Goal: Task Accomplishment & Management: Manage account settings

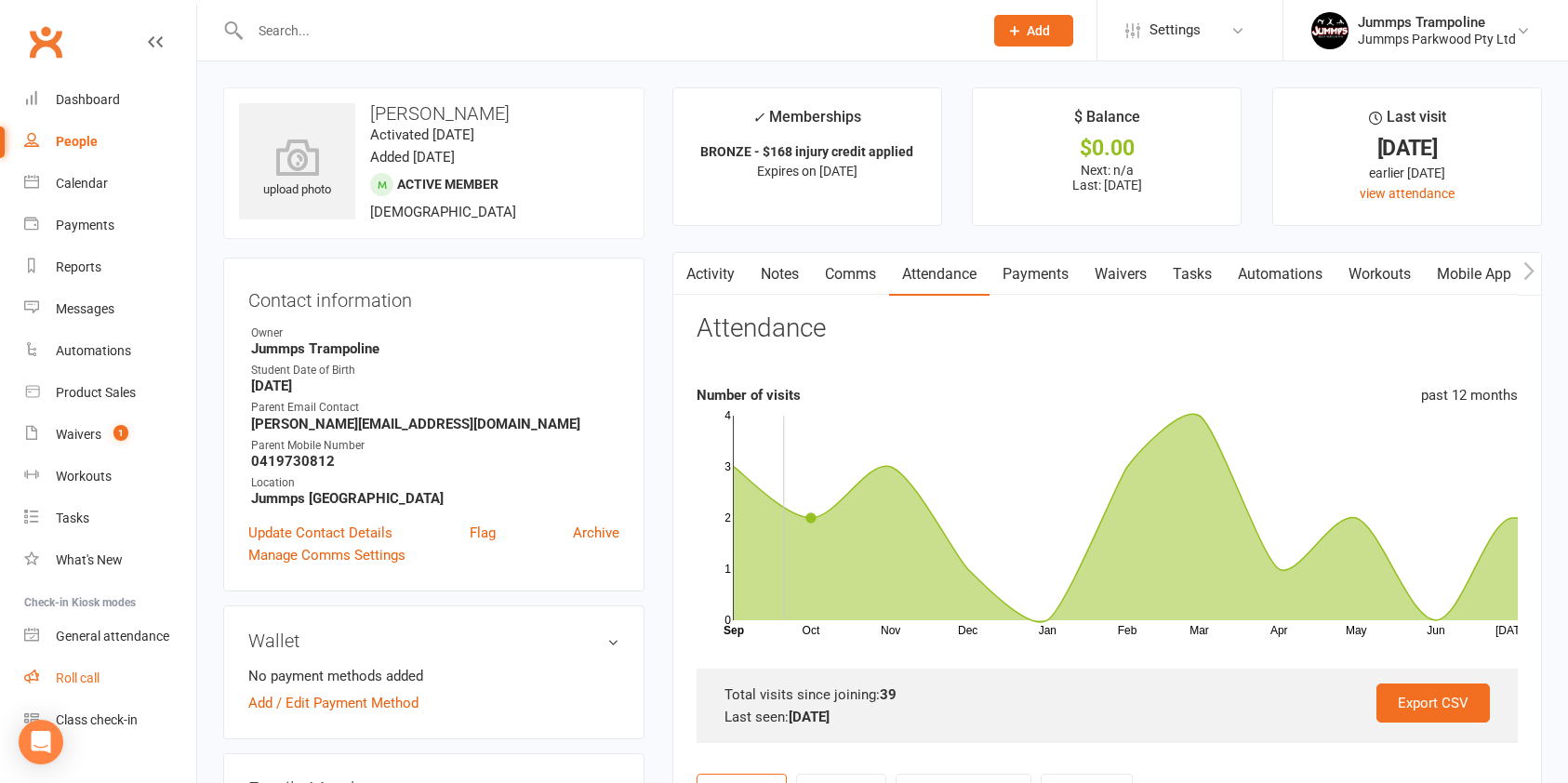
click at [82, 679] on div "Roll call" at bounding box center [77, 678] width 44 height 15
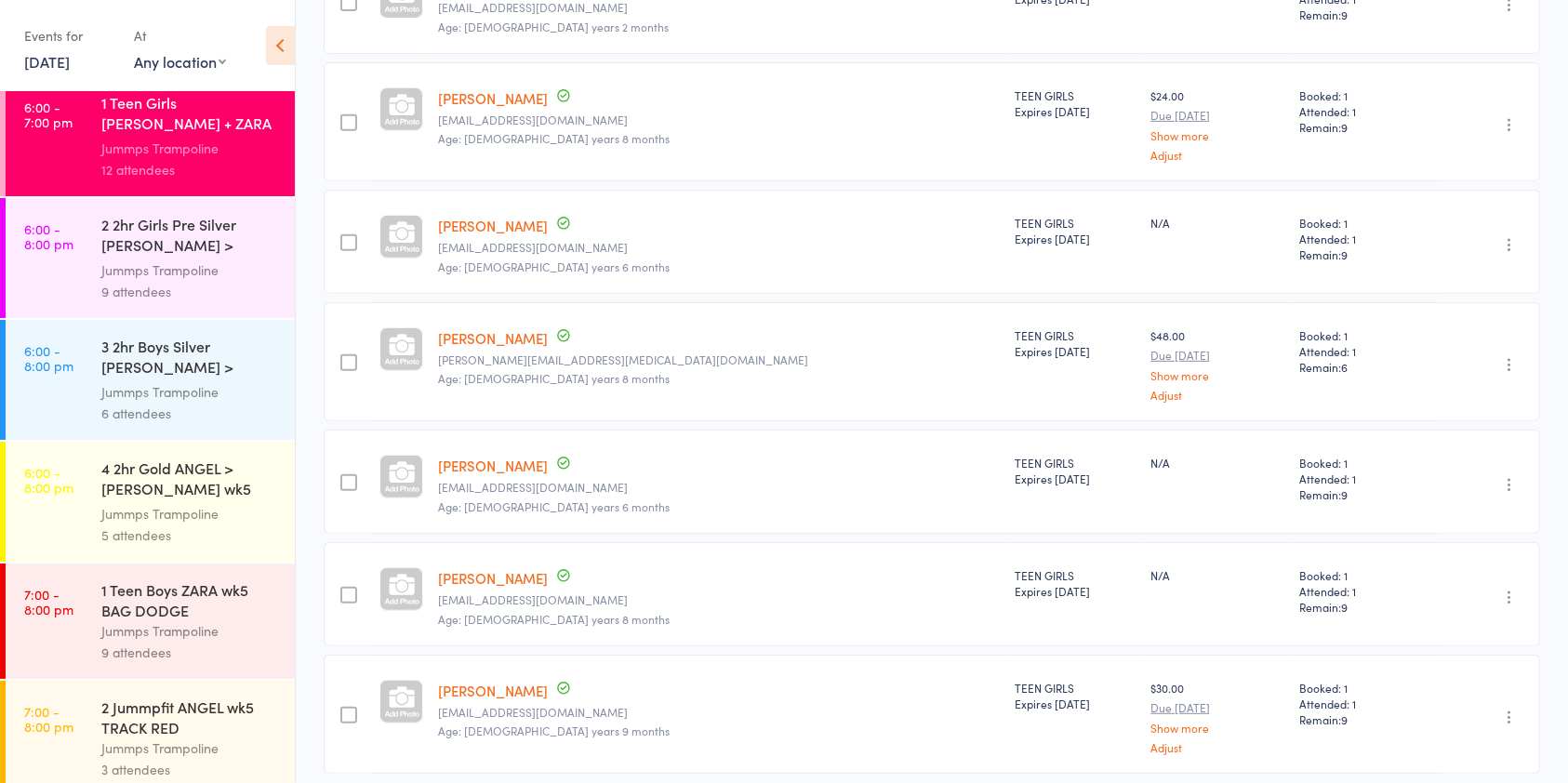
scroll to position [880, 0]
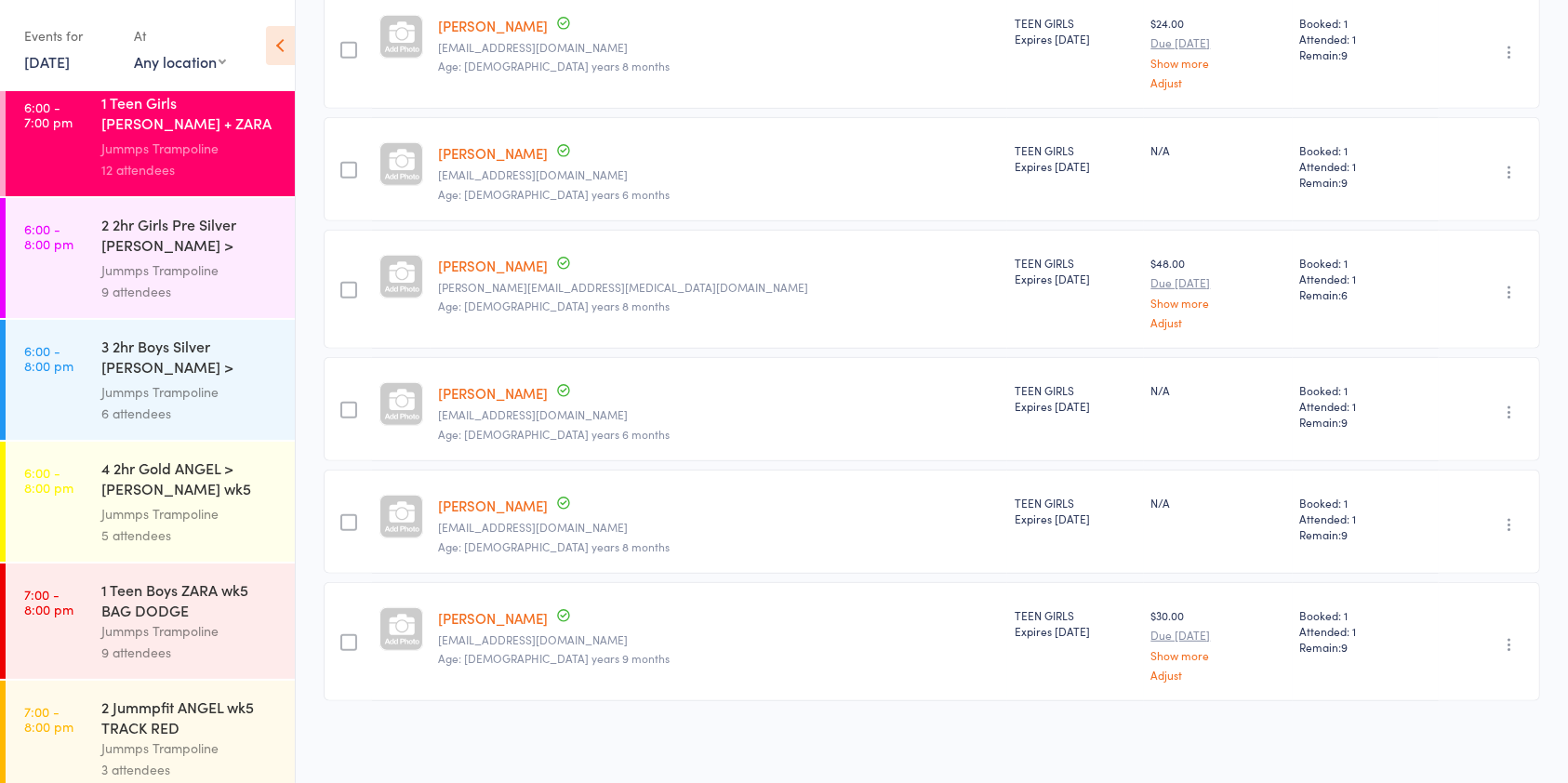
click at [163, 620] on div "Jummps Trampoline" at bounding box center [189, 631] width 178 height 22
click at [107, 602] on div "1 Teen Boys ZARA wk5 BAG DODGE" at bounding box center [189, 599] width 178 height 41
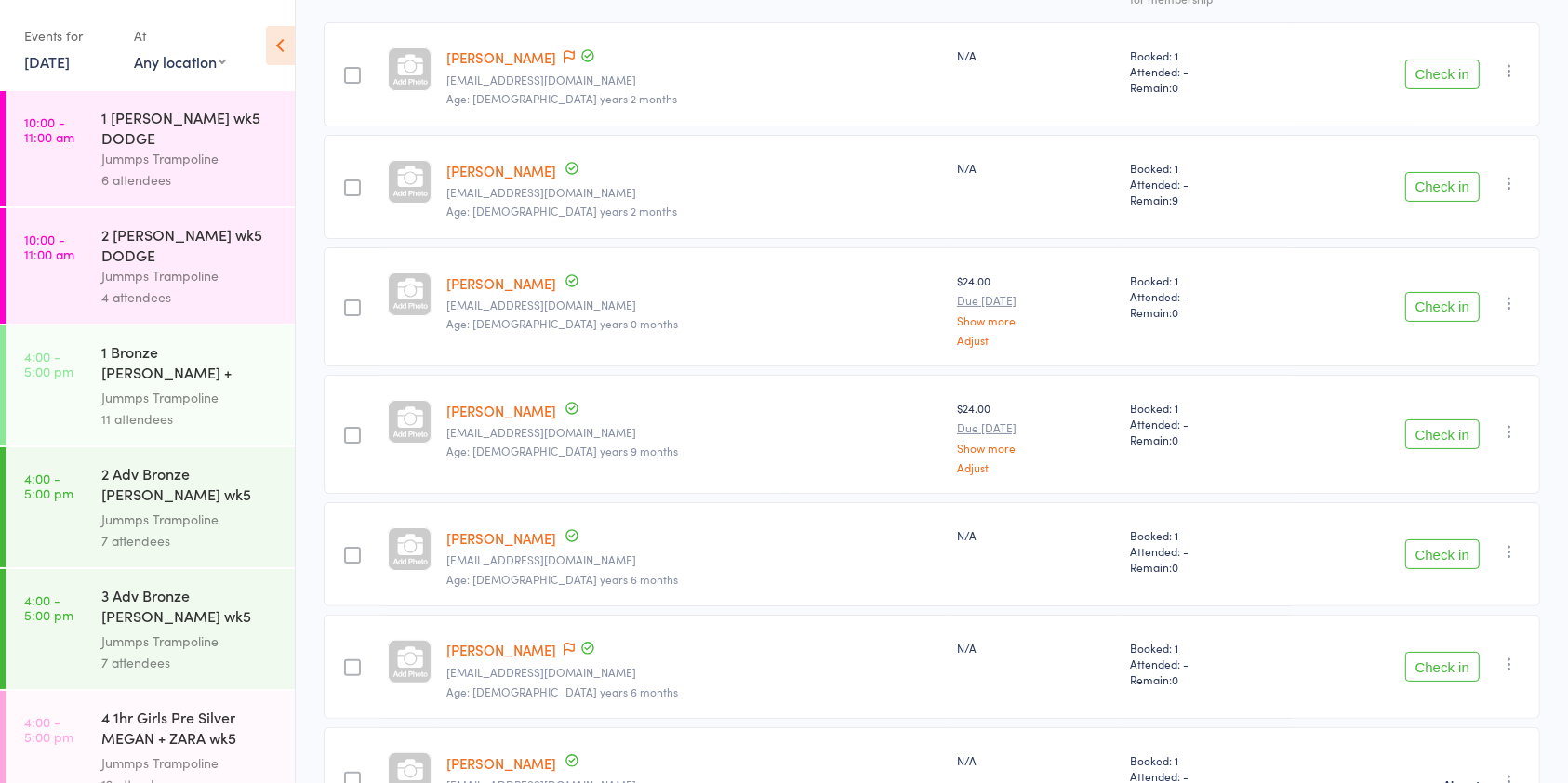
scroll to position [303, 0]
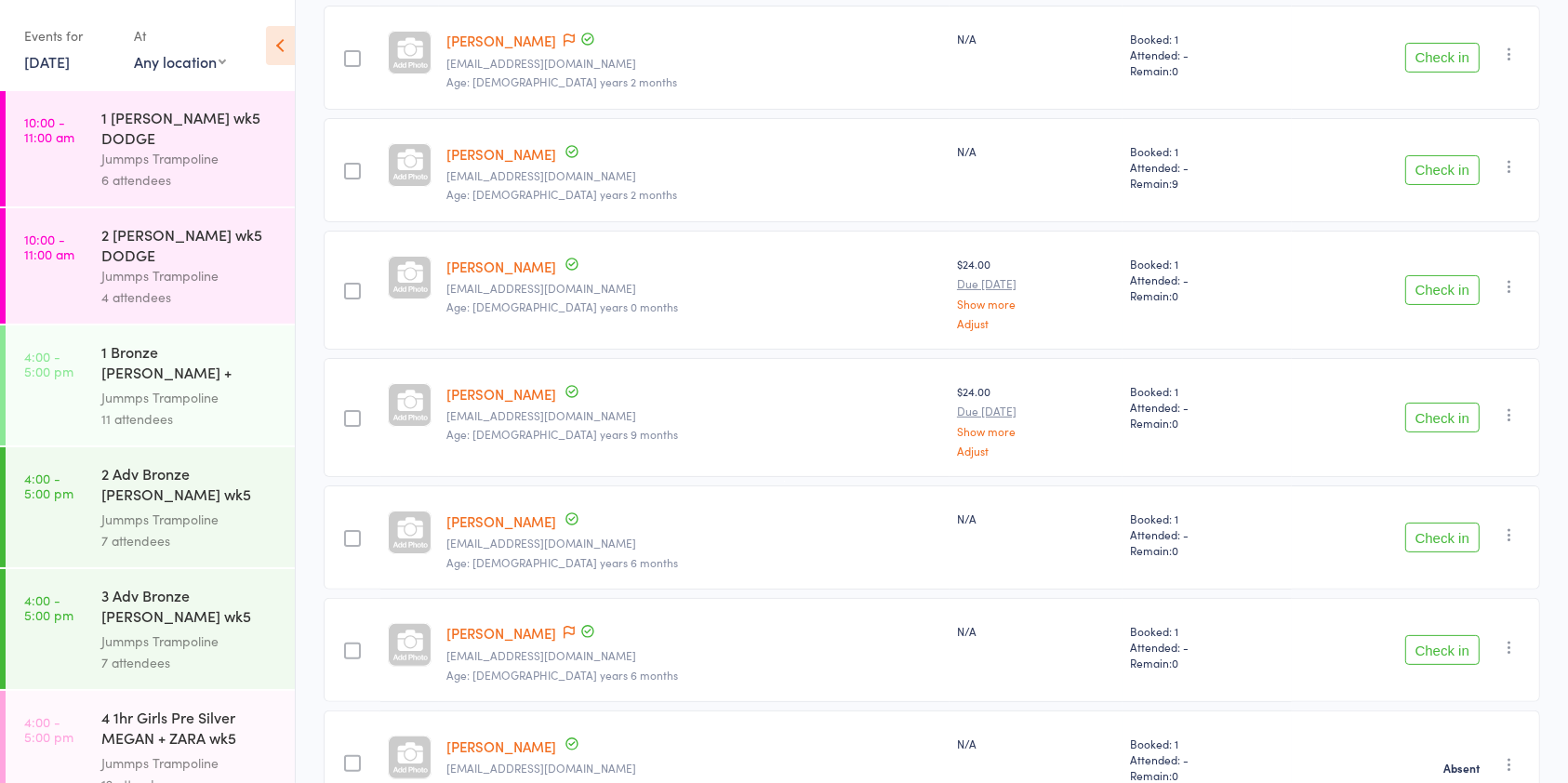
click at [1420, 542] on button "Check in" at bounding box center [1442, 538] width 74 height 30
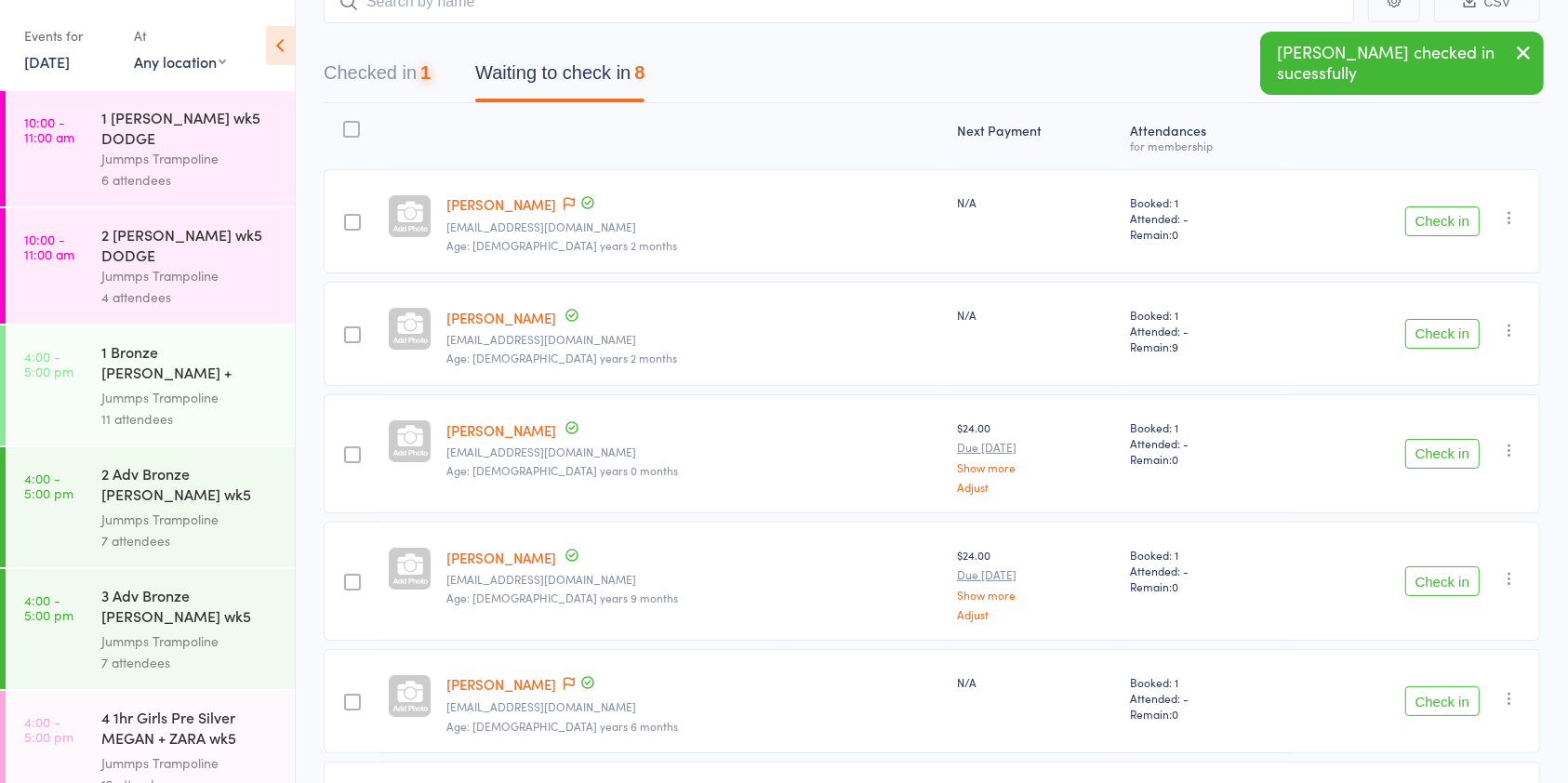
scroll to position [0, 0]
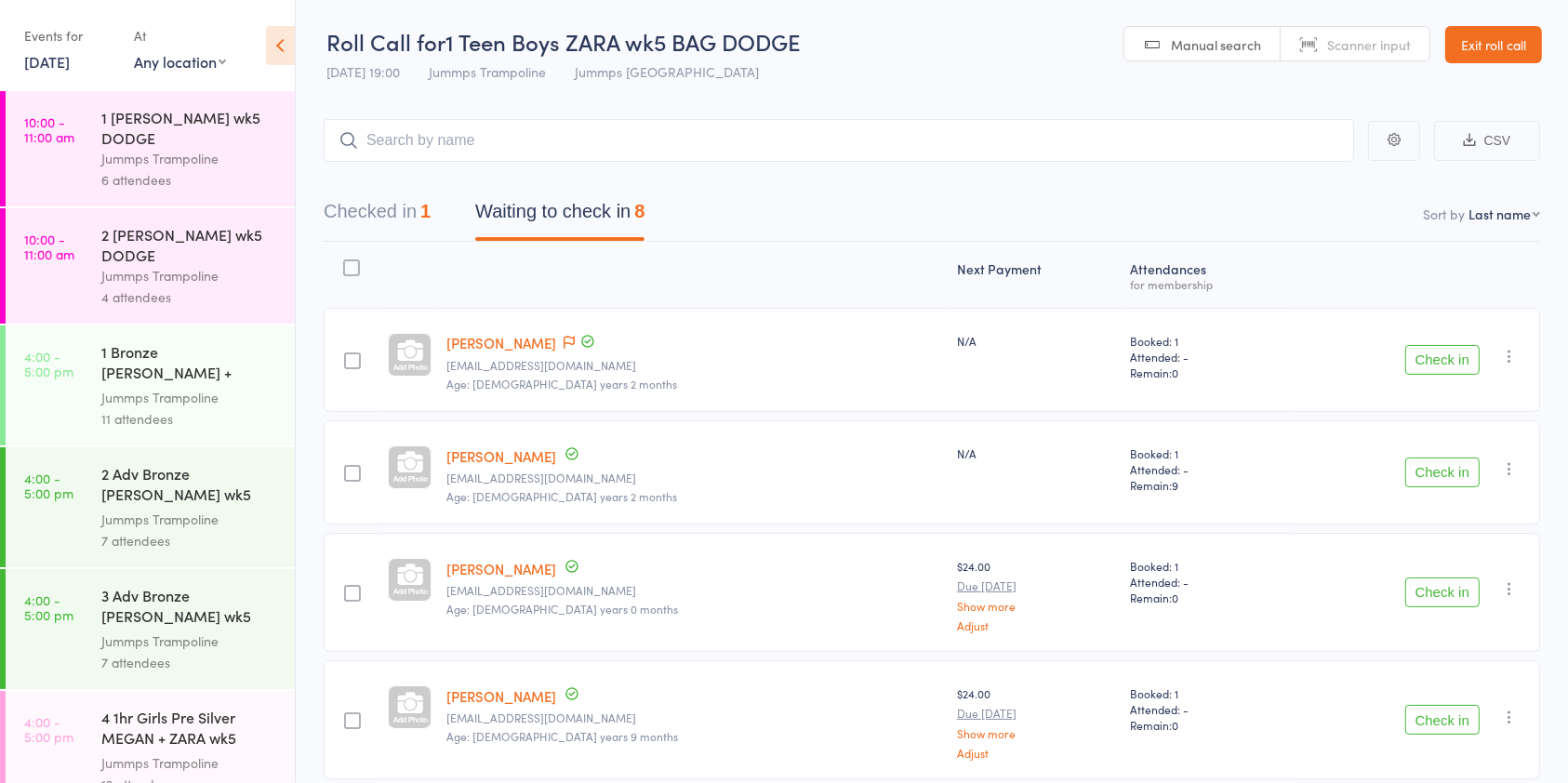
click at [1494, 37] on link "Exit roll call" at bounding box center [1493, 44] width 96 height 37
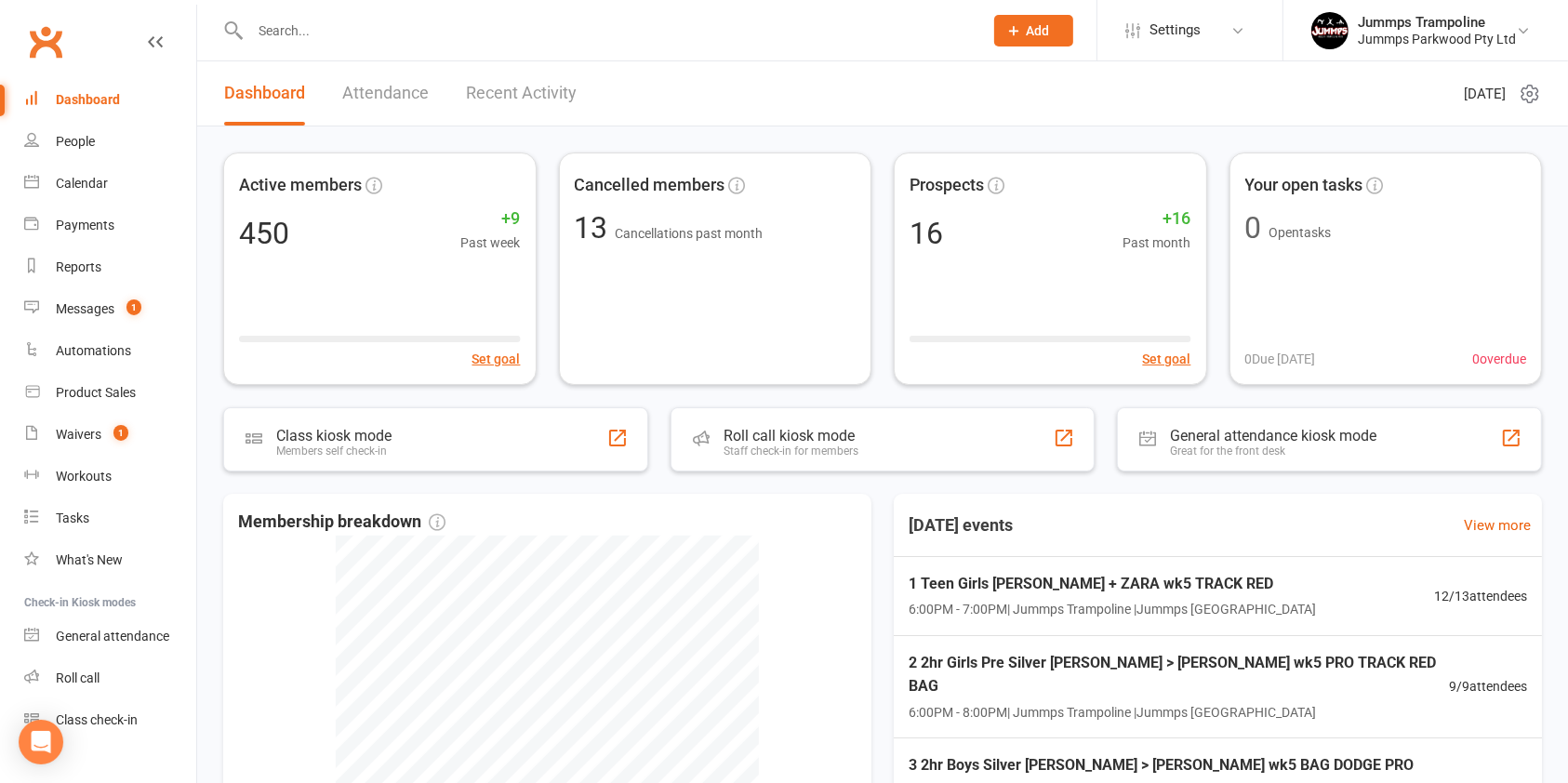
click at [393, 29] on input "text" at bounding box center [607, 31] width 725 height 26
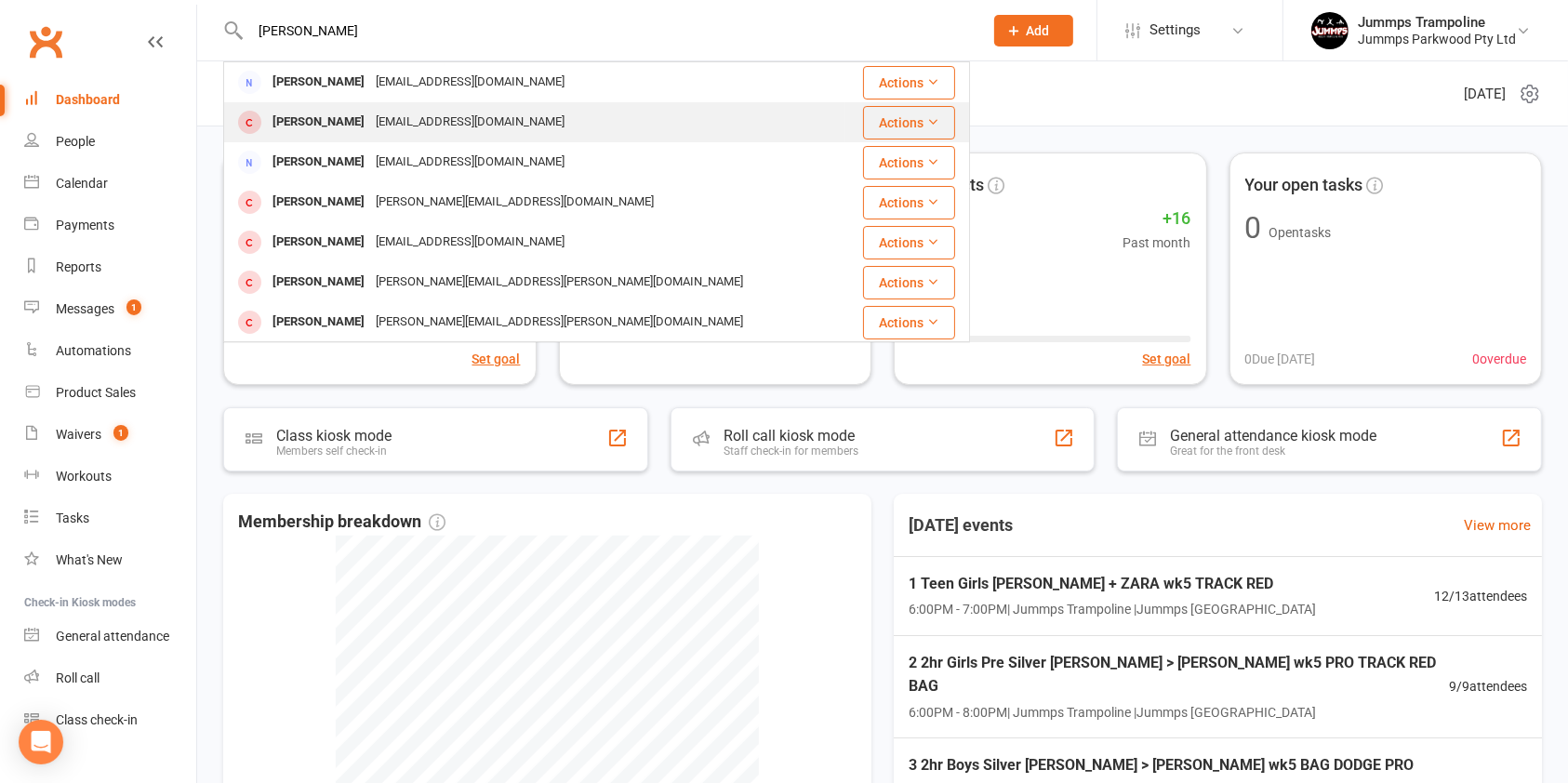
type input "lisa"
click at [415, 121] on div "lisasawyer76@gmail.com" at bounding box center [470, 122] width 200 height 27
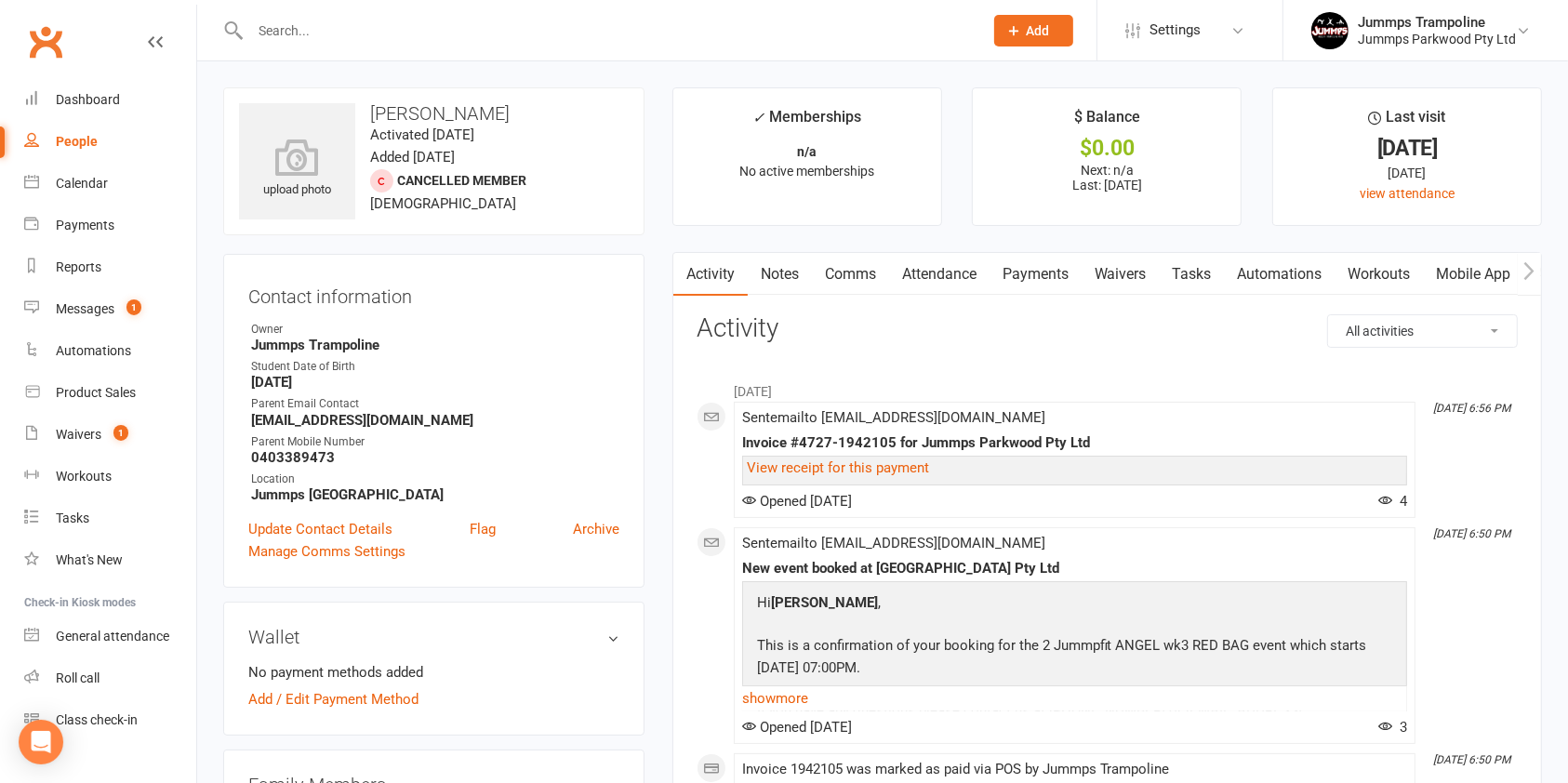
click at [962, 275] on link "Attendance" at bounding box center [938, 274] width 100 height 43
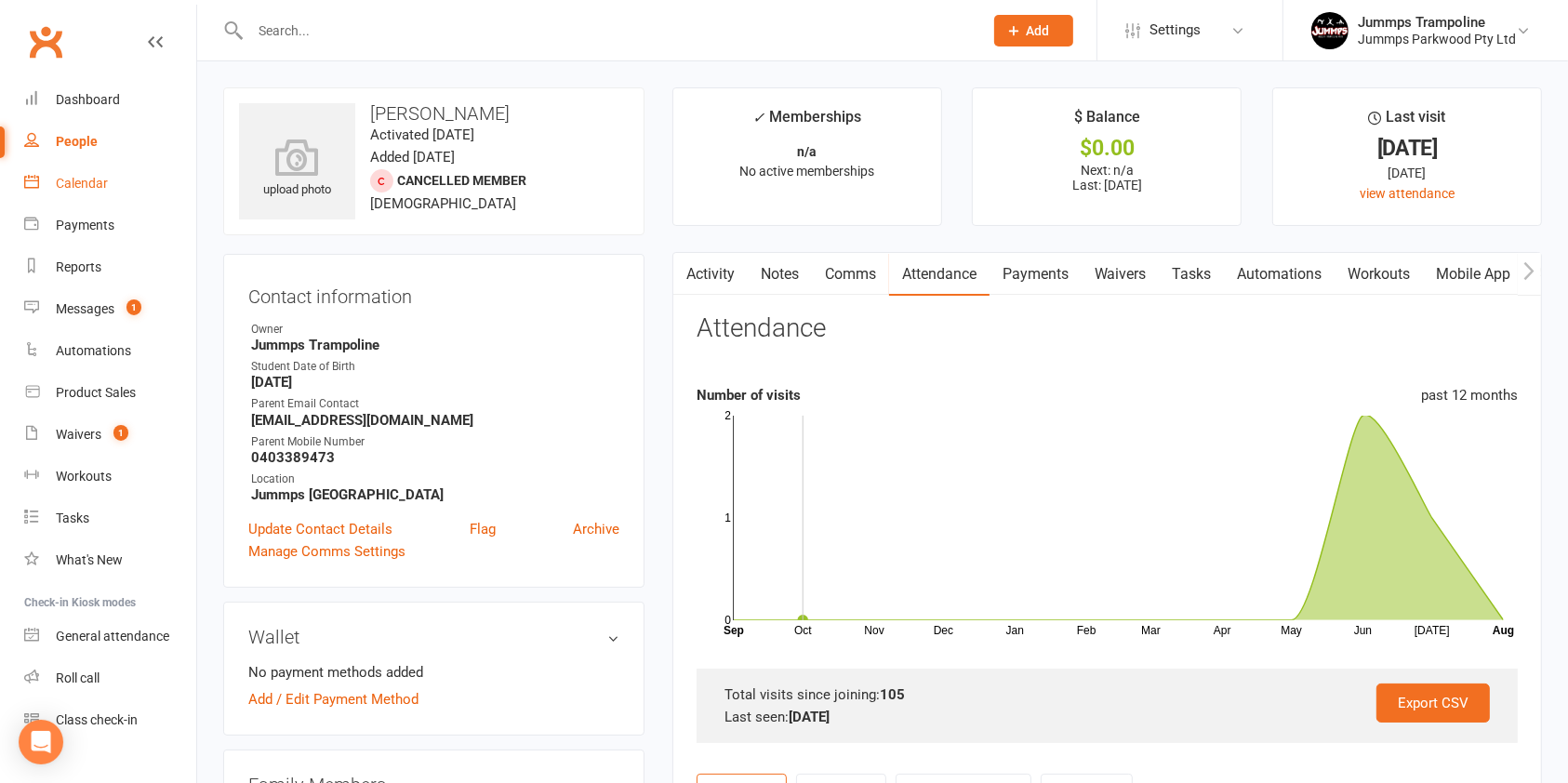
click at [109, 184] on link "Calendar" at bounding box center [109, 184] width 172 height 42
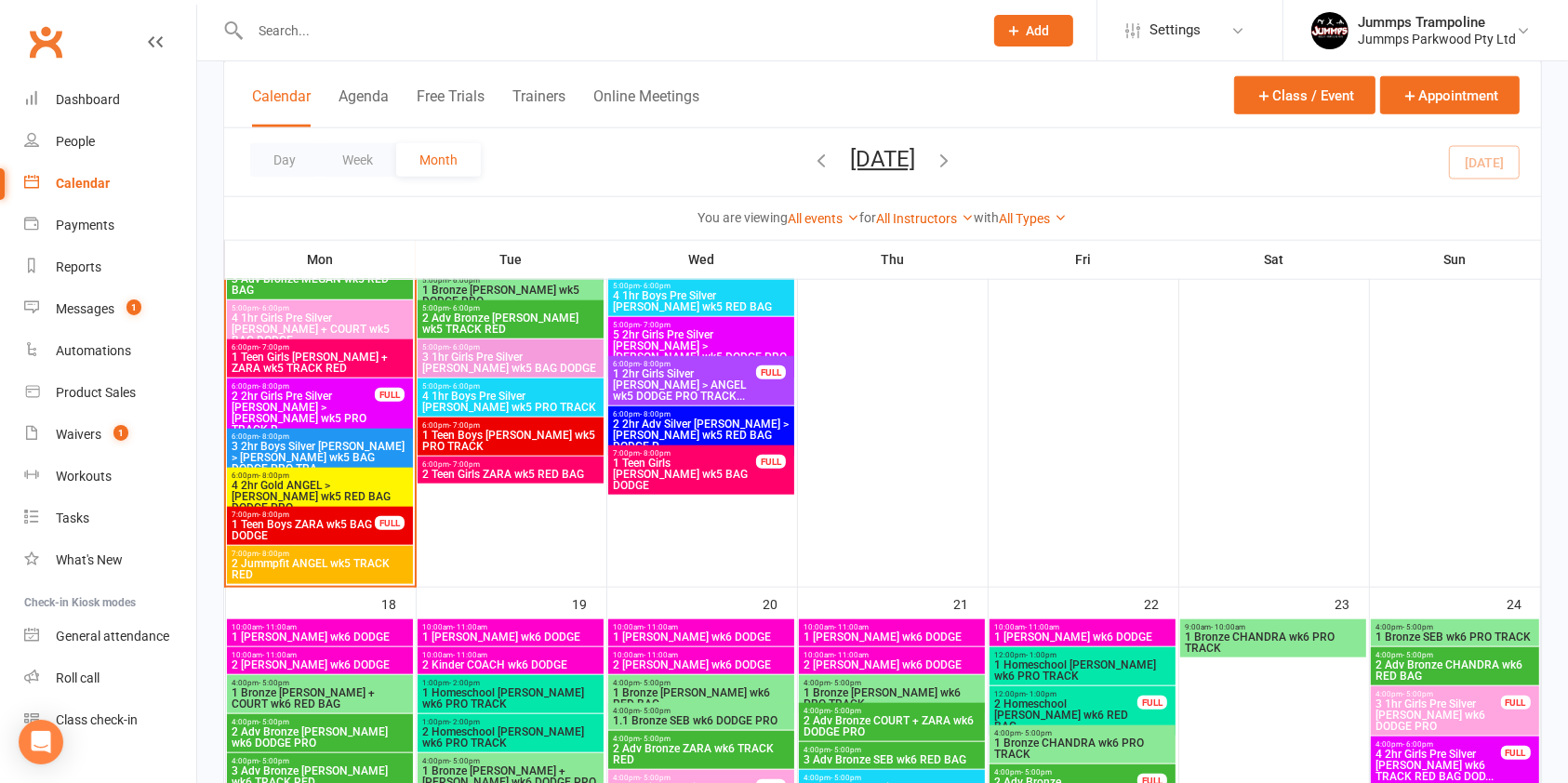
scroll to position [1807, 0]
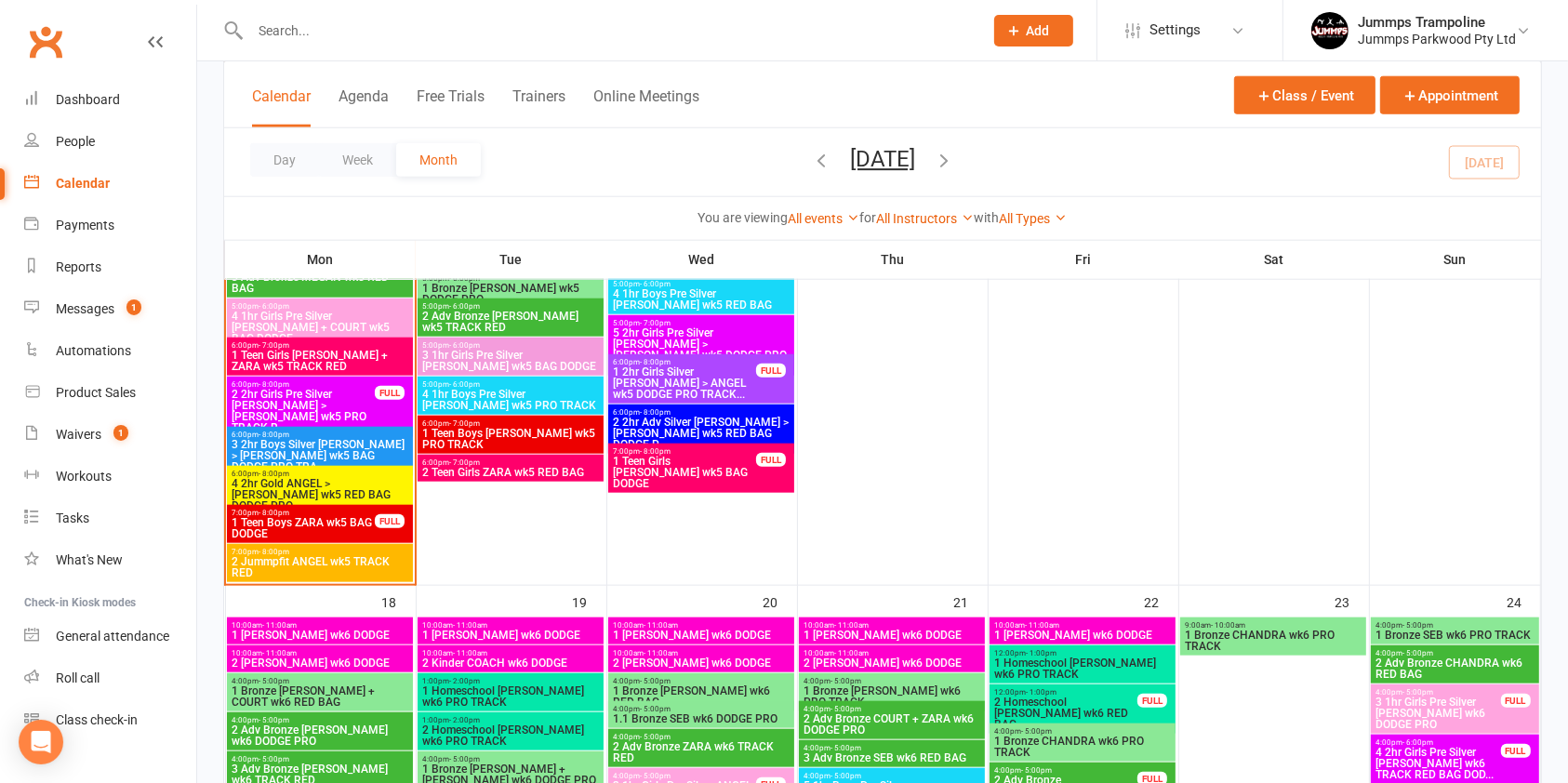
click at [657, 18] on input "text" at bounding box center [607, 31] width 725 height 26
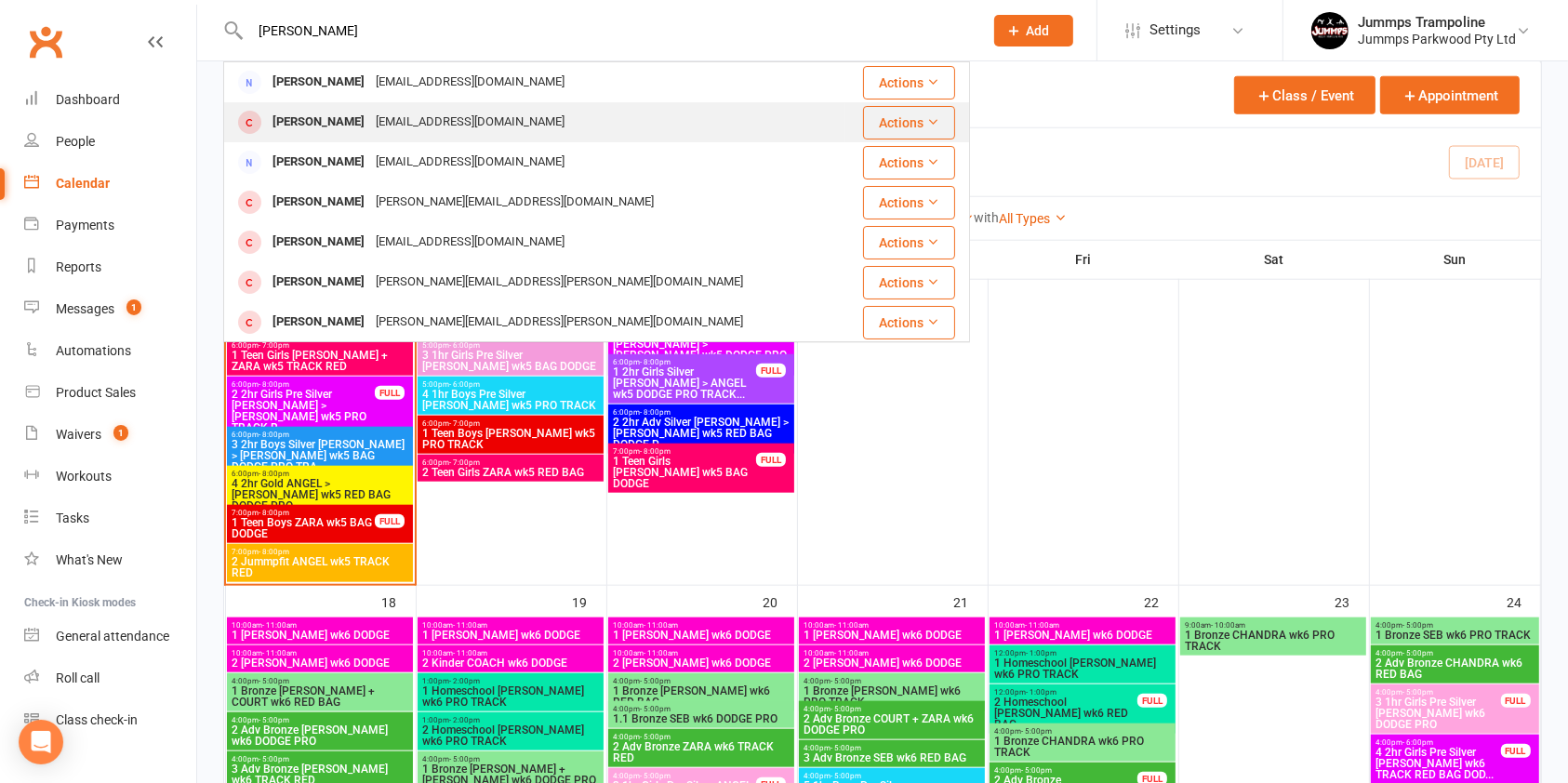
type input "lisa"
click at [387, 126] on div "[EMAIL_ADDRESS][DOMAIN_NAME]" at bounding box center [470, 122] width 200 height 27
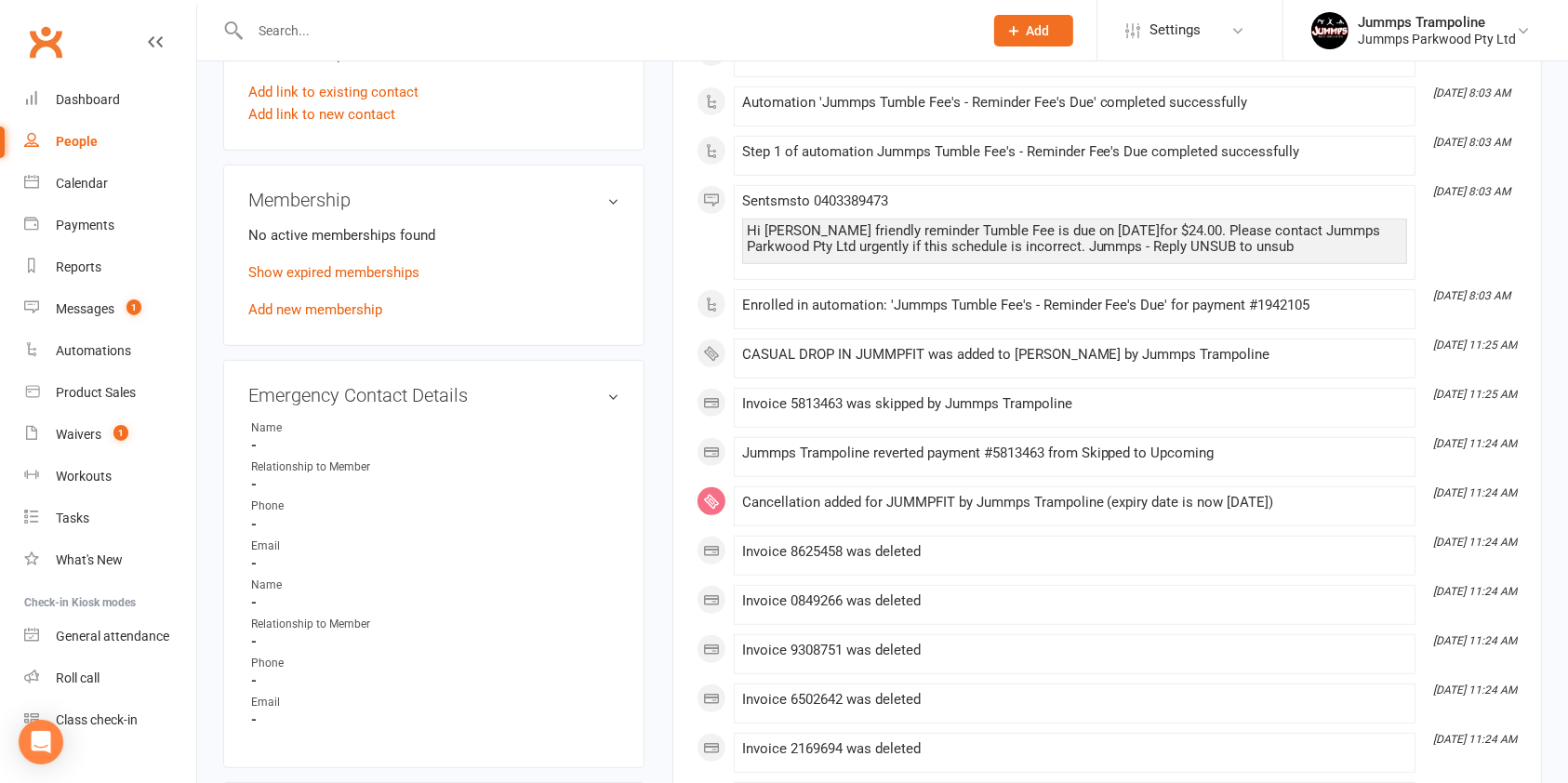
scroll to position [739, 0]
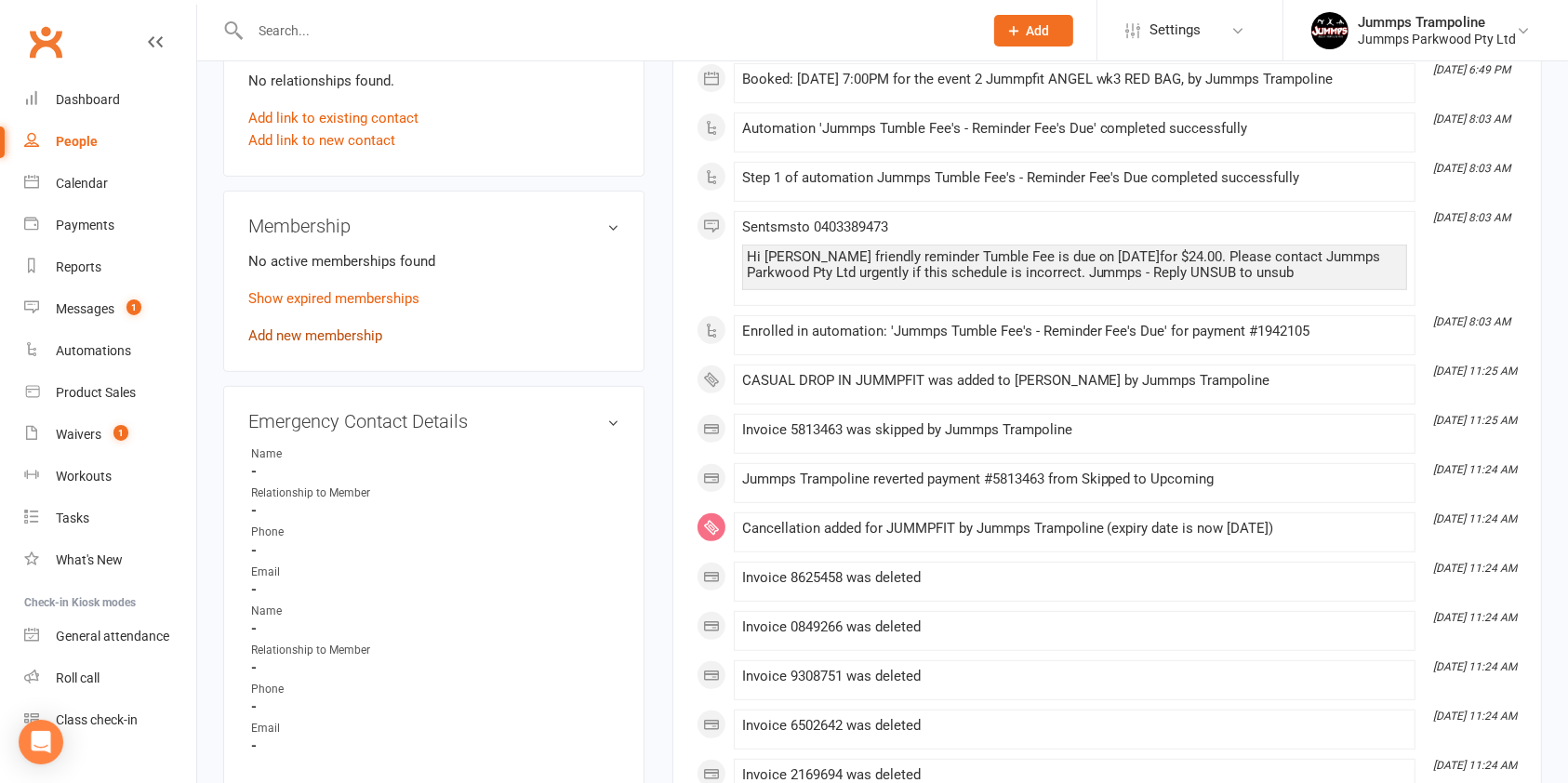
click at [304, 332] on link "Add new membership" at bounding box center [314, 335] width 134 height 17
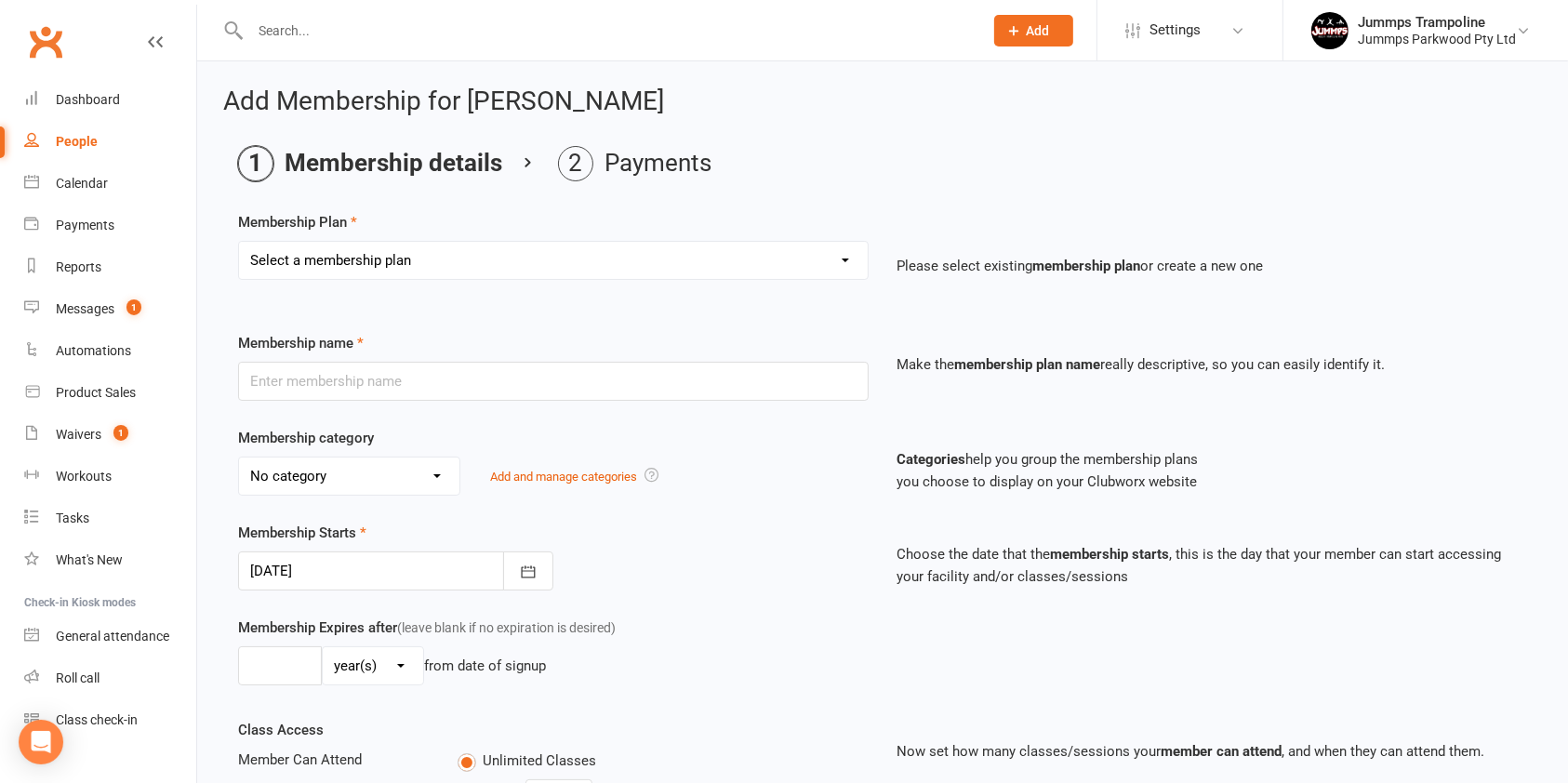
click at [647, 260] on select "Select a membership plan Create new Membership Plan Student Registration Fee - …" at bounding box center [553, 260] width 629 height 37
select select "17"
click at [239, 242] on select "Select a membership plan Create new Membership Plan Student Registration Fee - …" at bounding box center [553, 260] width 629 height 37
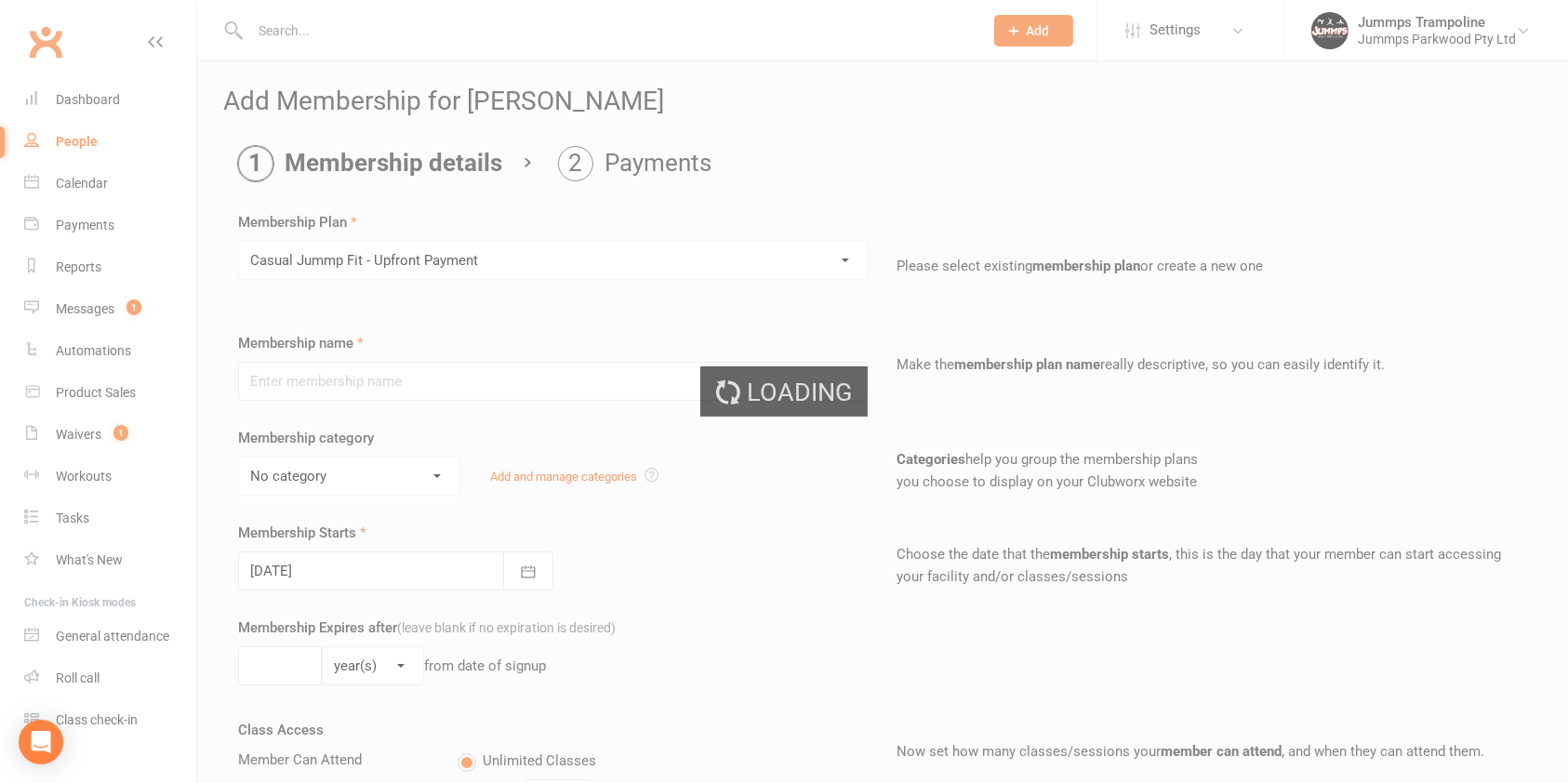
type input "Casual Jummp Fit - Upfront Payment"
select select "9"
type input "1"
select select "0"
type input "1"
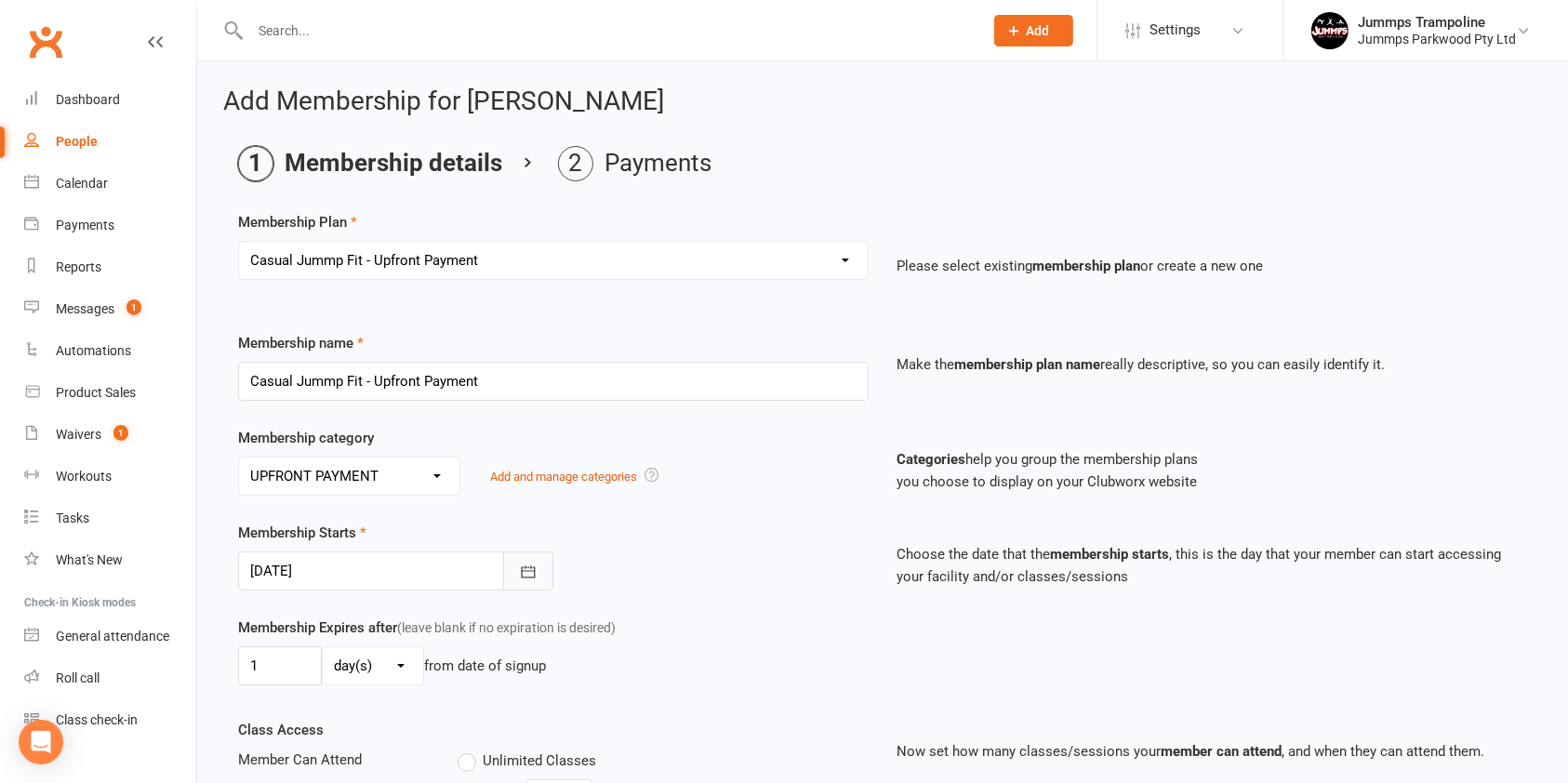
click at [526, 580] on icon "button" at bounding box center [528, 572] width 19 height 19
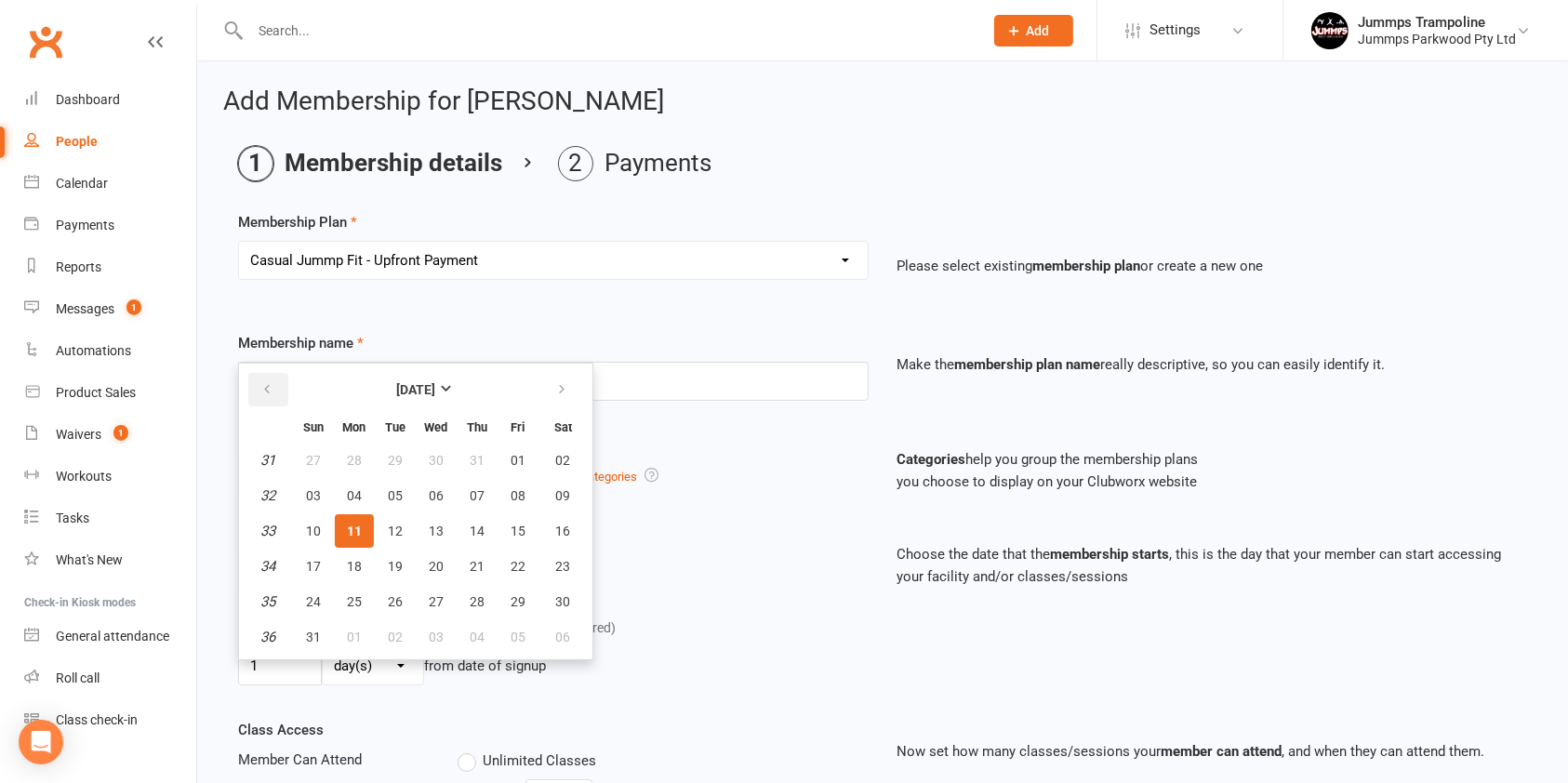
click at [265, 382] on icon "button" at bounding box center [266, 389] width 13 height 15
click at [358, 527] on span "14" at bounding box center [354, 531] width 15 height 15
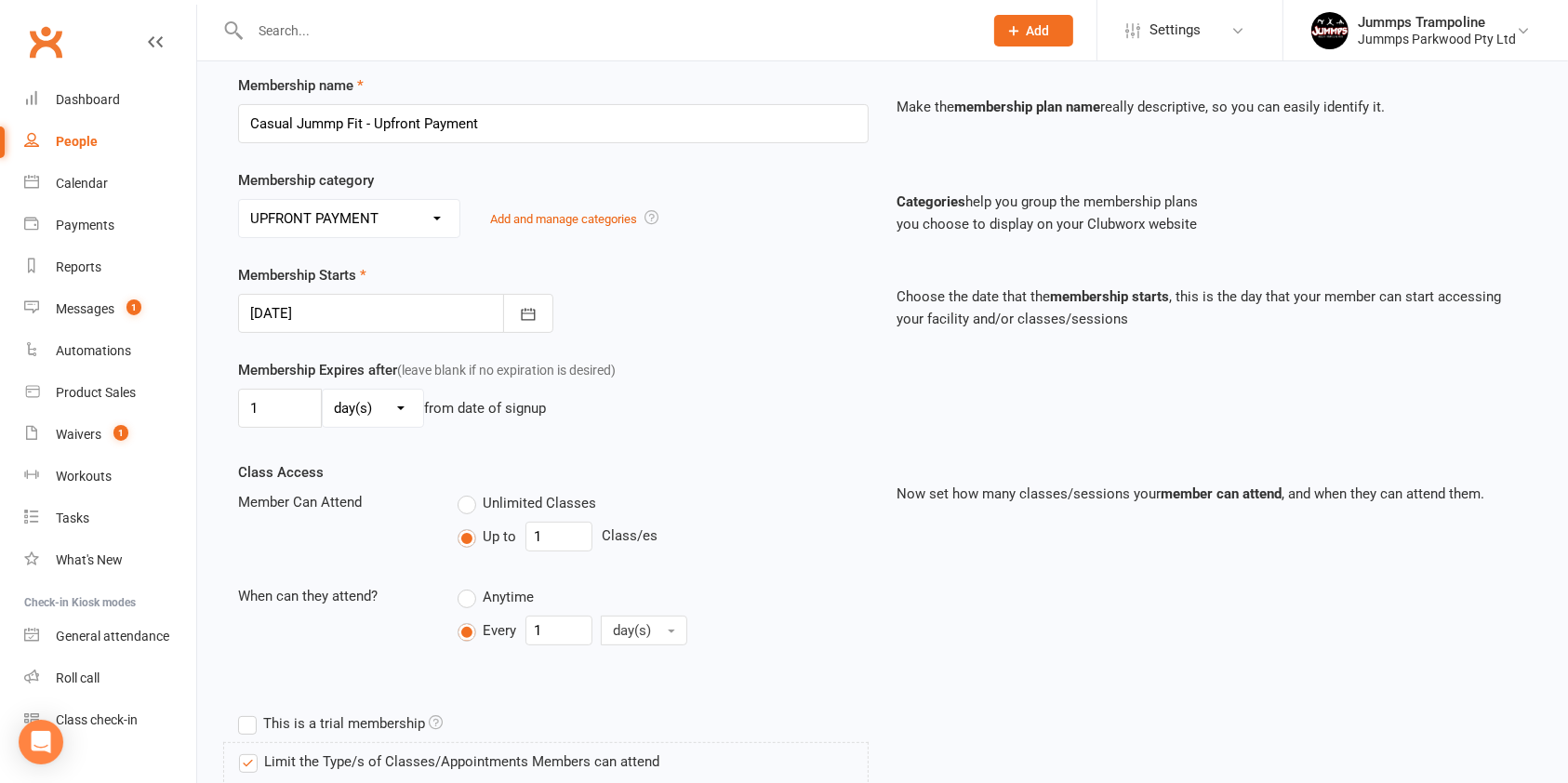
scroll to position [257, 0]
click at [1147, 625] on div "Class Access Member Can Attend Unlimited Classes Up to 1 Class/es When can they…" at bounding box center [882, 585] width 1316 height 244
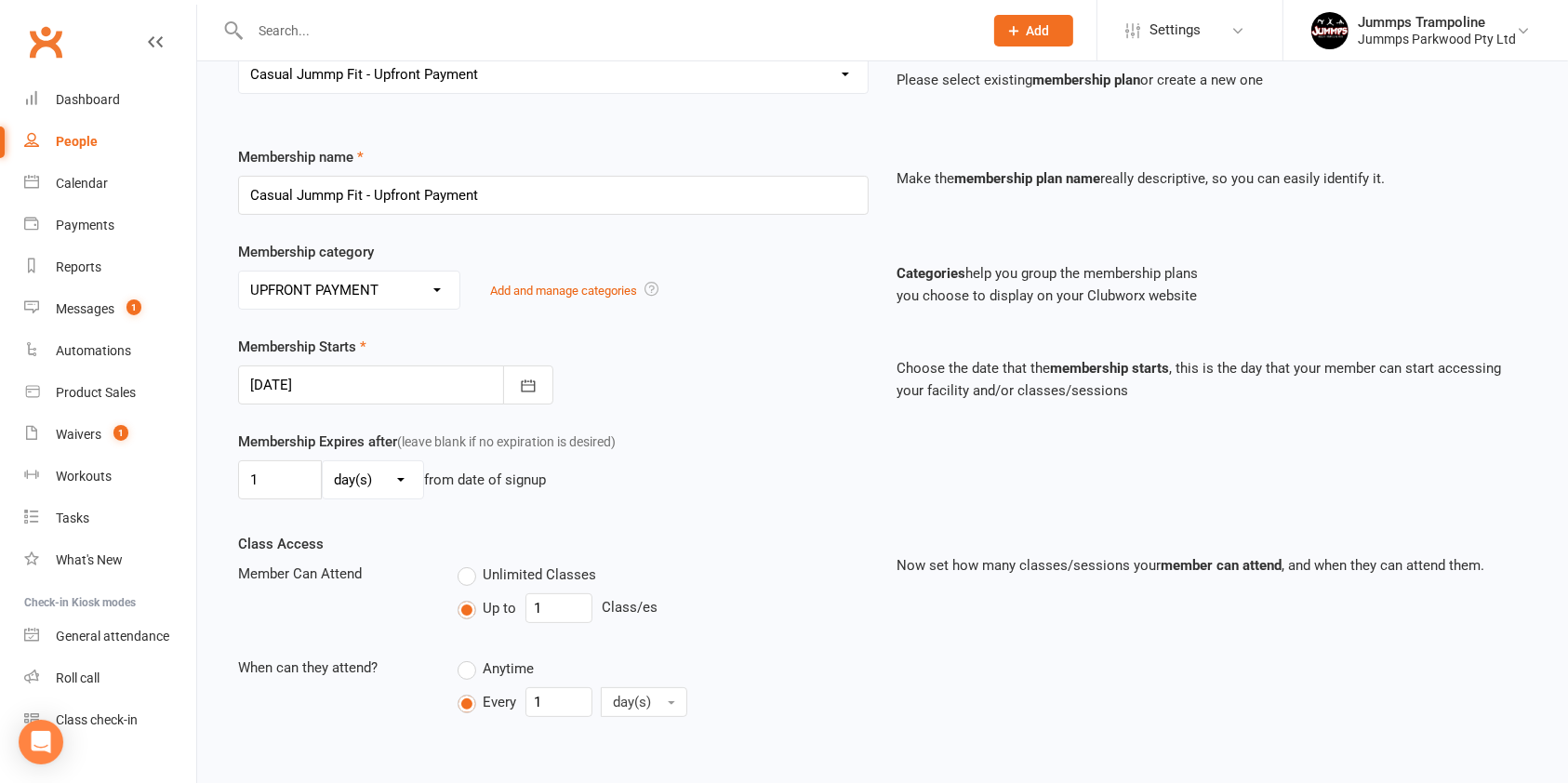
scroll to position [140, 0]
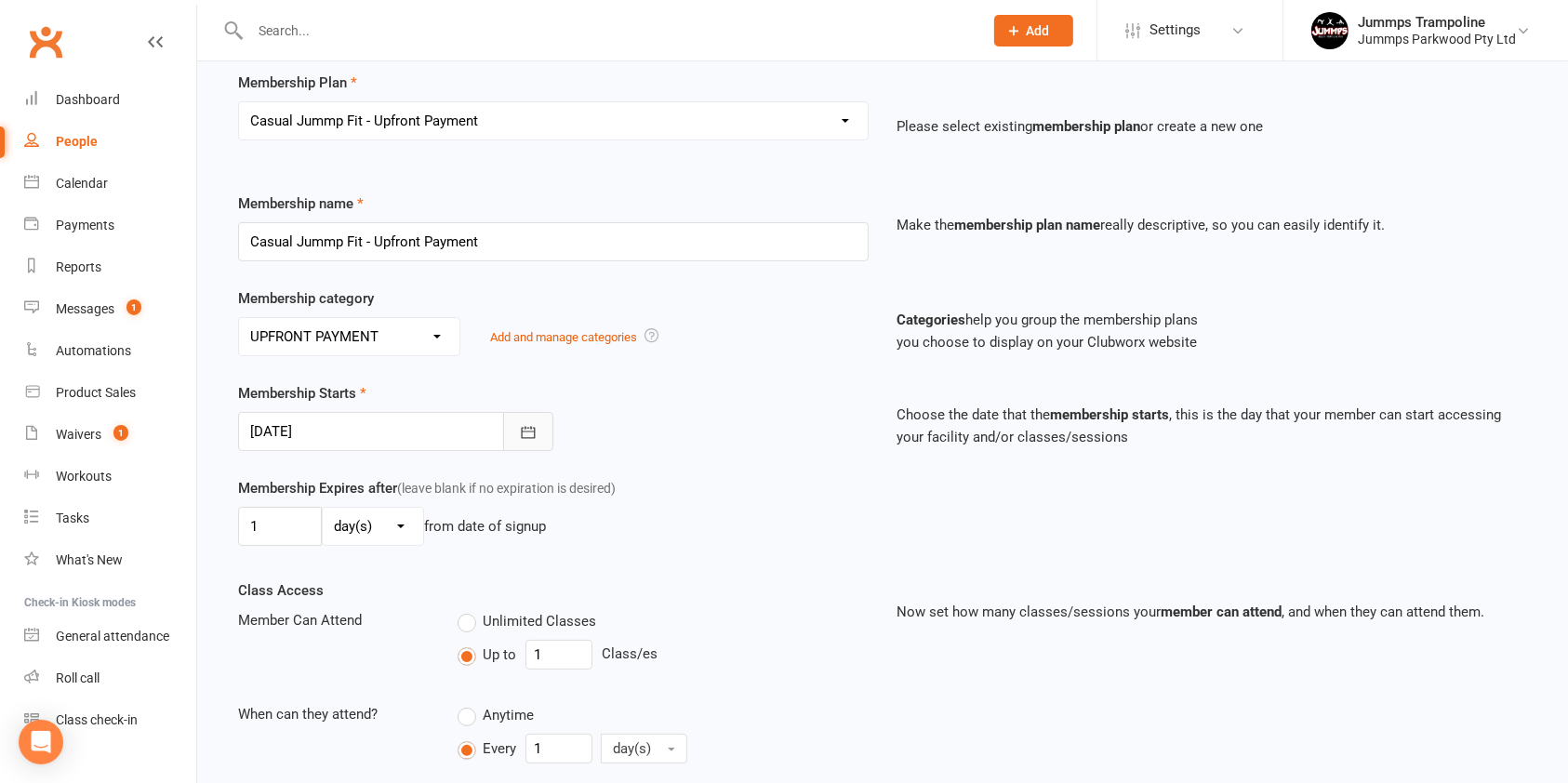
click at [529, 434] on icon "button" at bounding box center [528, 433] width 19 height 19
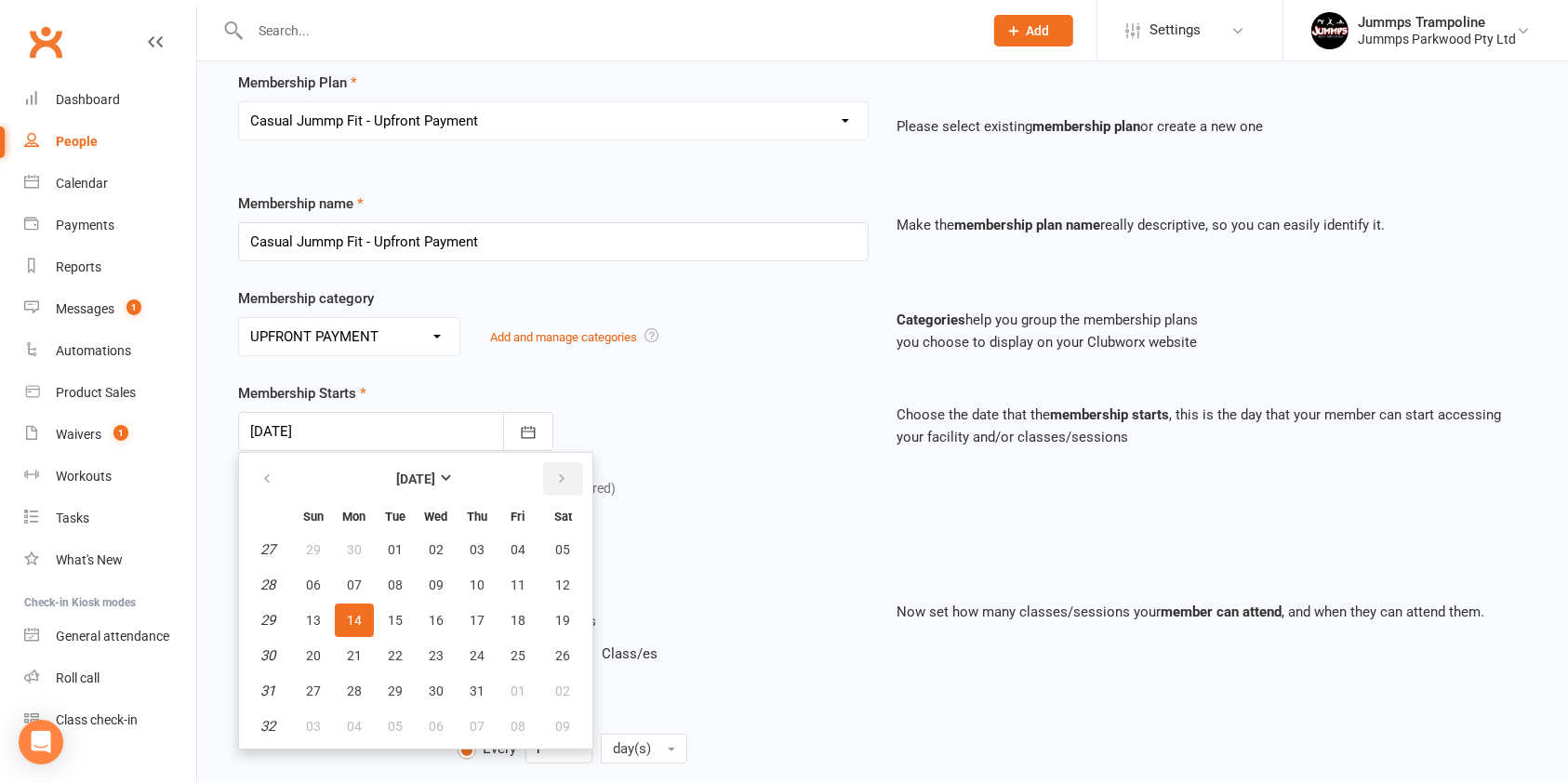
click at [557, 476] on icon "button" at bounding box center [561, 478] width 13 height 15
click at [357, 624] on span "11" at bounding box center [354, 620] width 15 height 15
type input "11 Aug 2025"
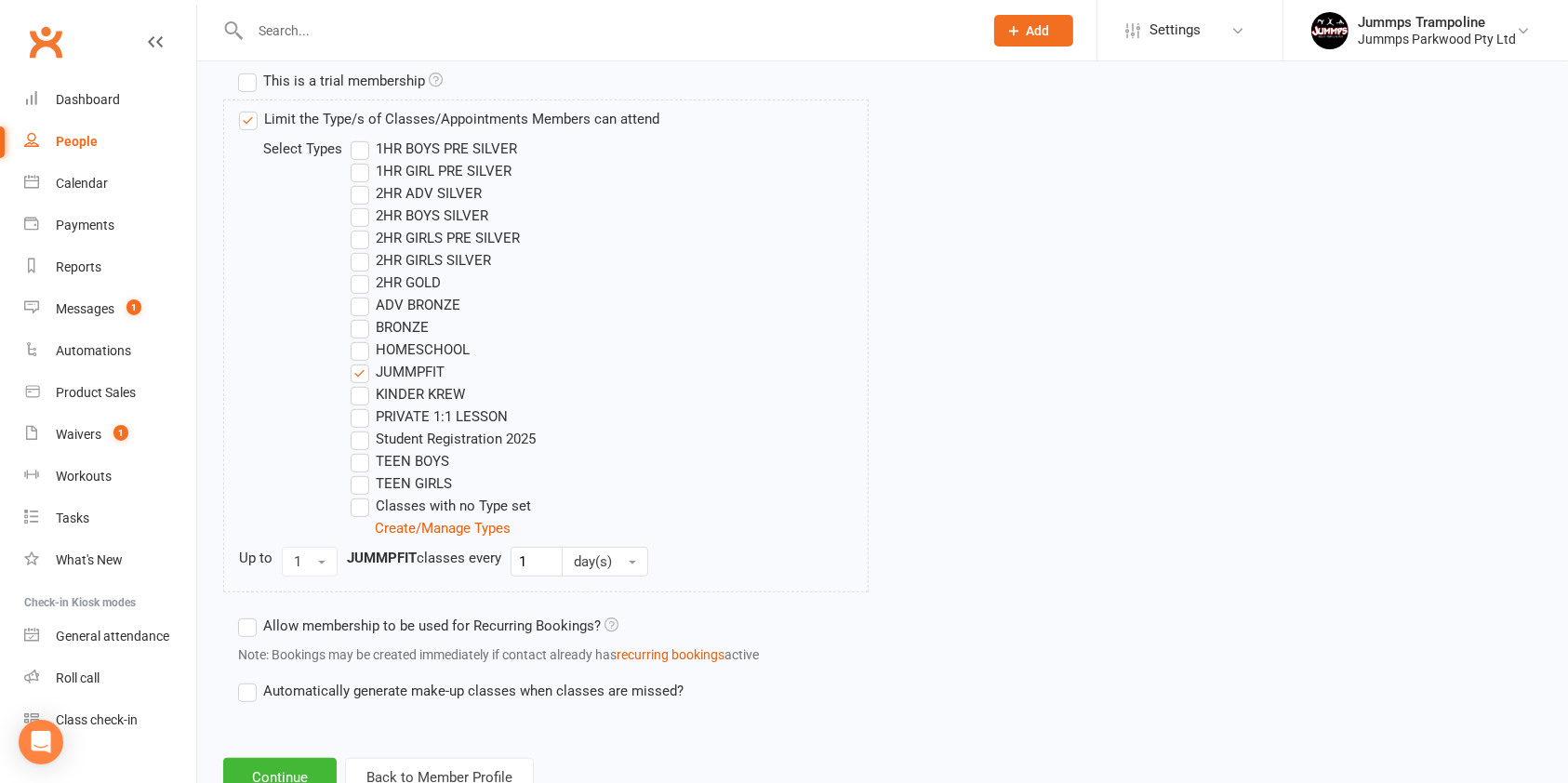
scroll to position [966, 0]
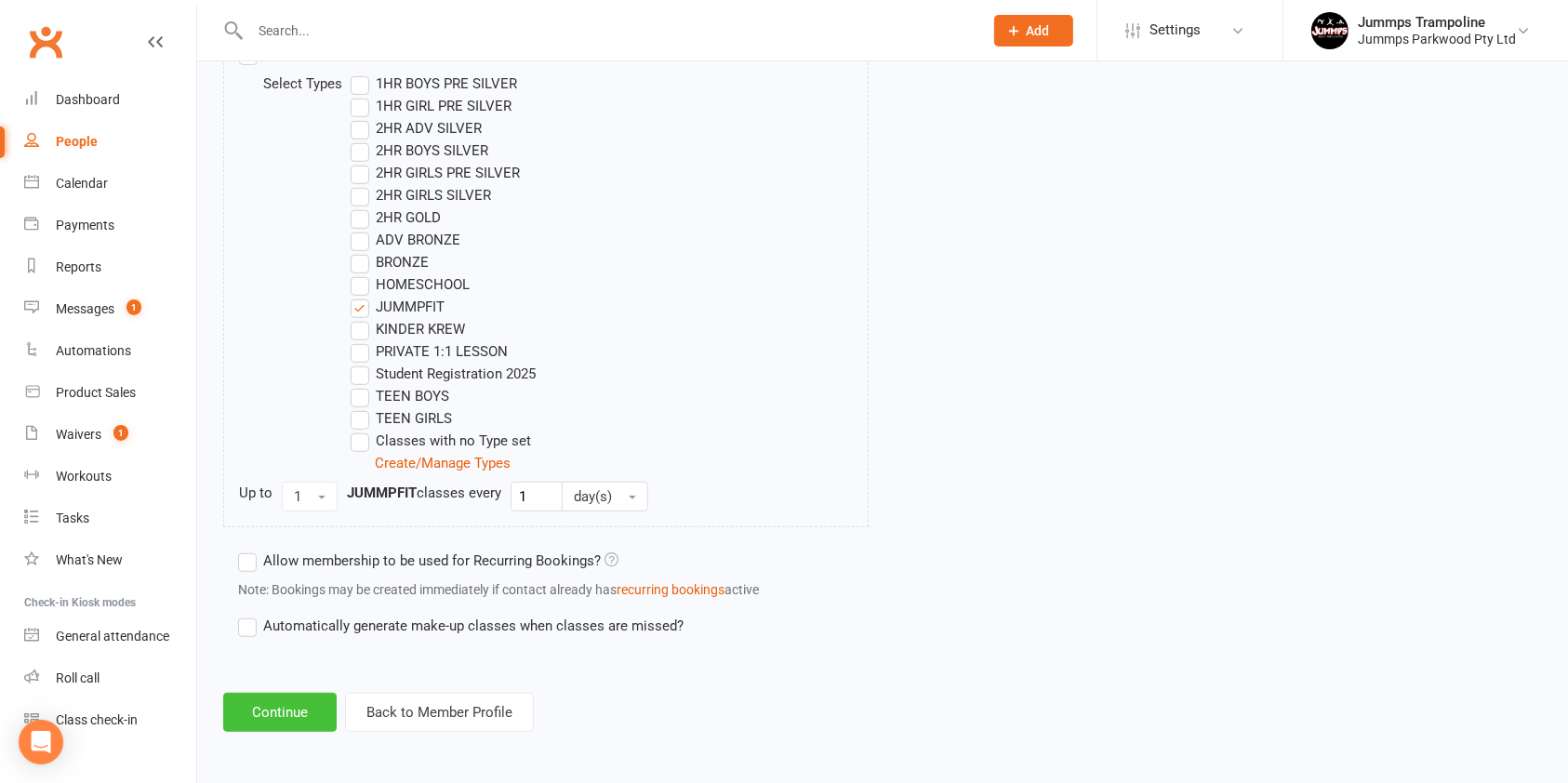
click at [275, 710] on button "Continue" at bounding box center [280, 712] width 113 height 39
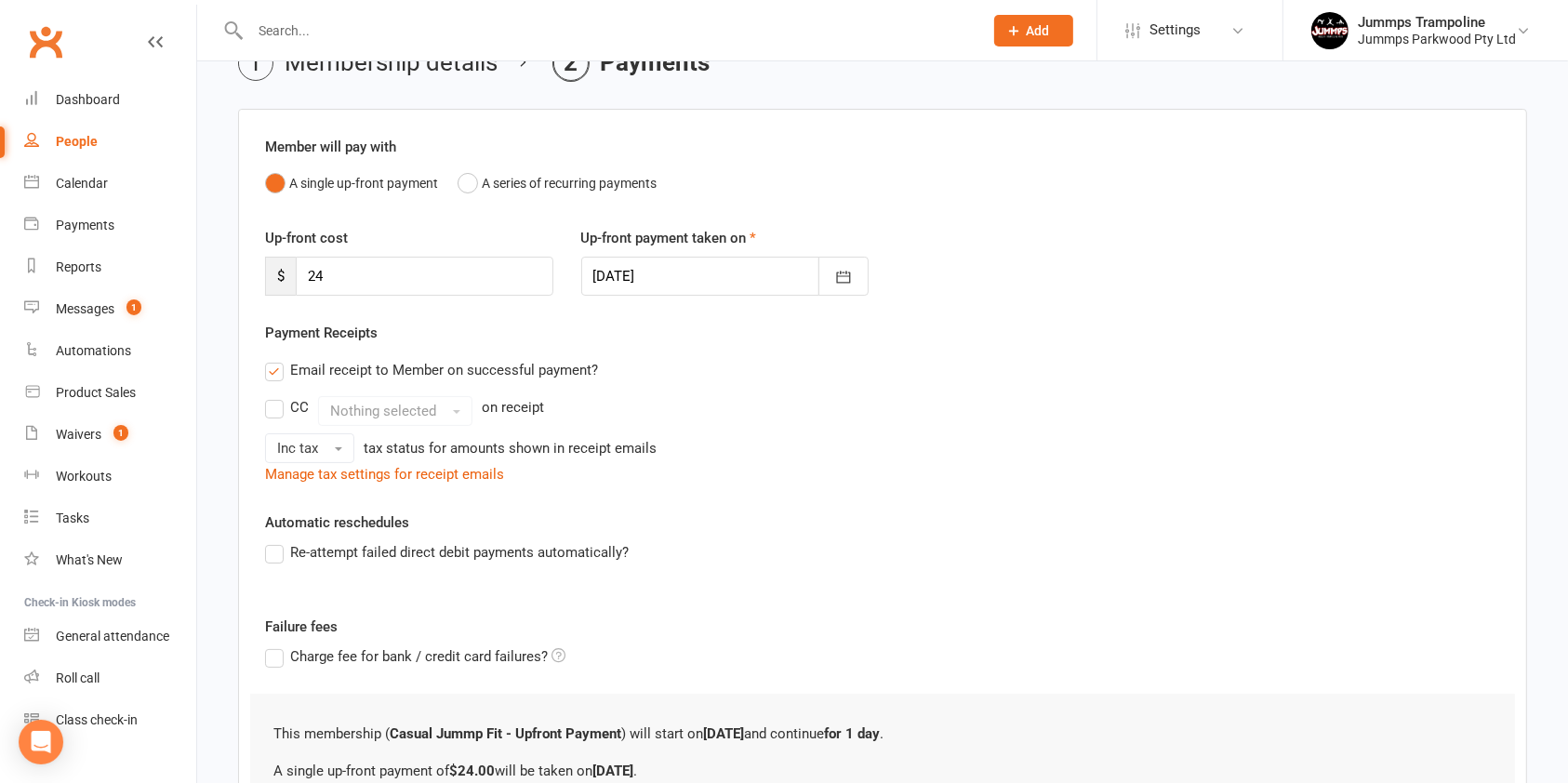
scroll to position [304, 0]
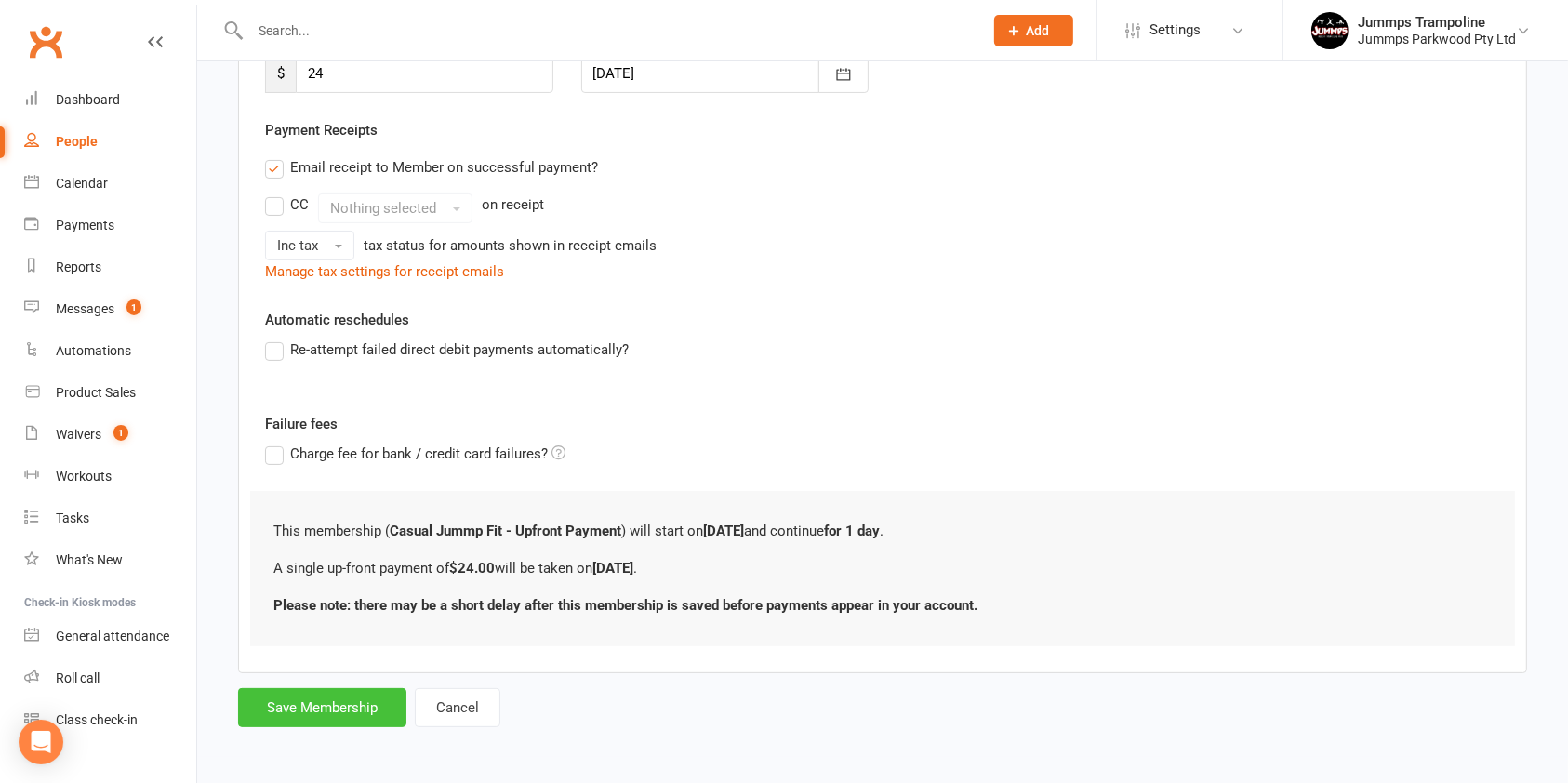
click at [335, 707] on button "Save Membership" at bounding box center [322, 708] width 169 height 39
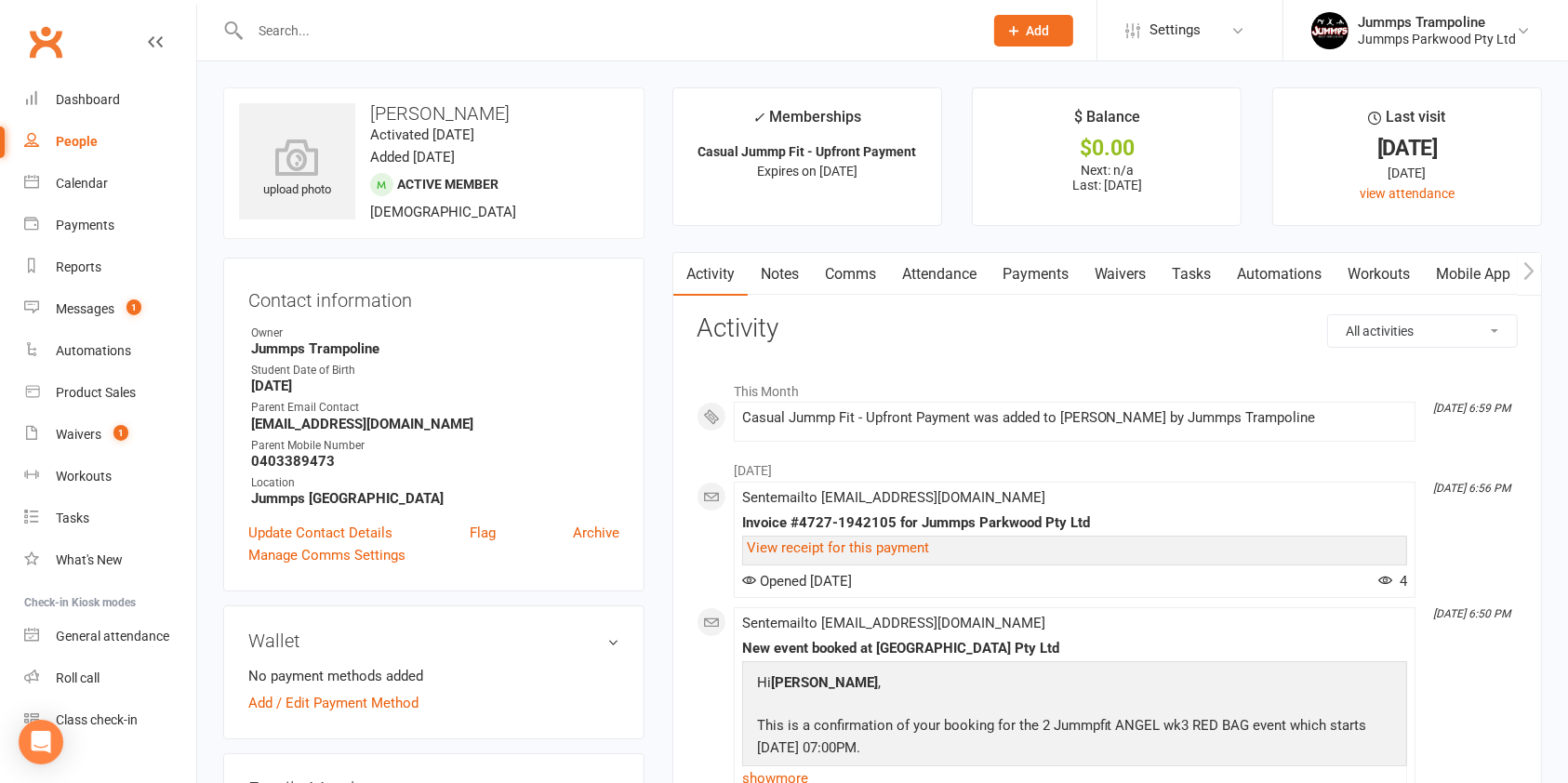
click at [1039, 281] on link "Payments" at bounding box center [1034, 274] width 92 height 43
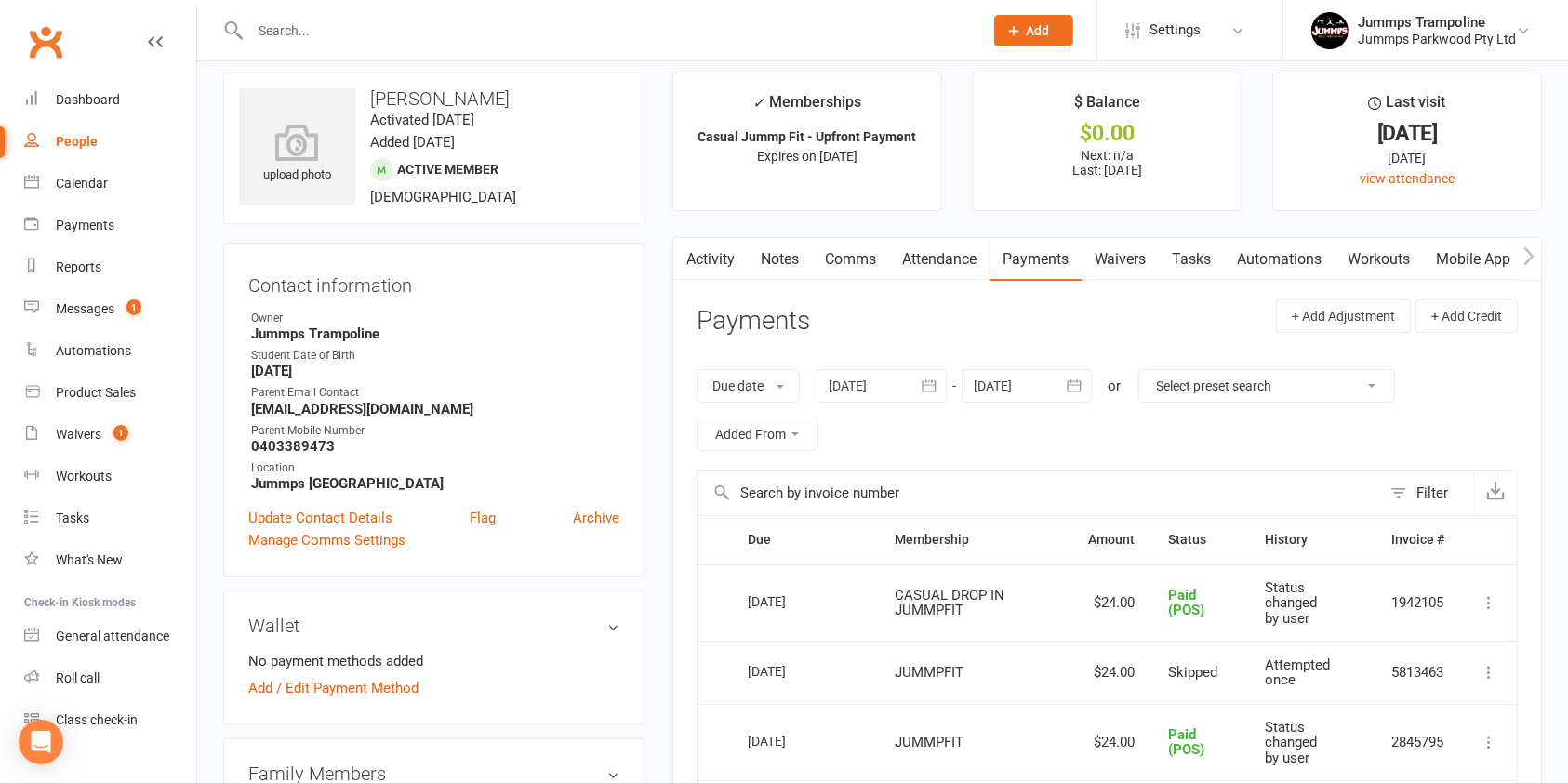
scroll to position [7, 0]
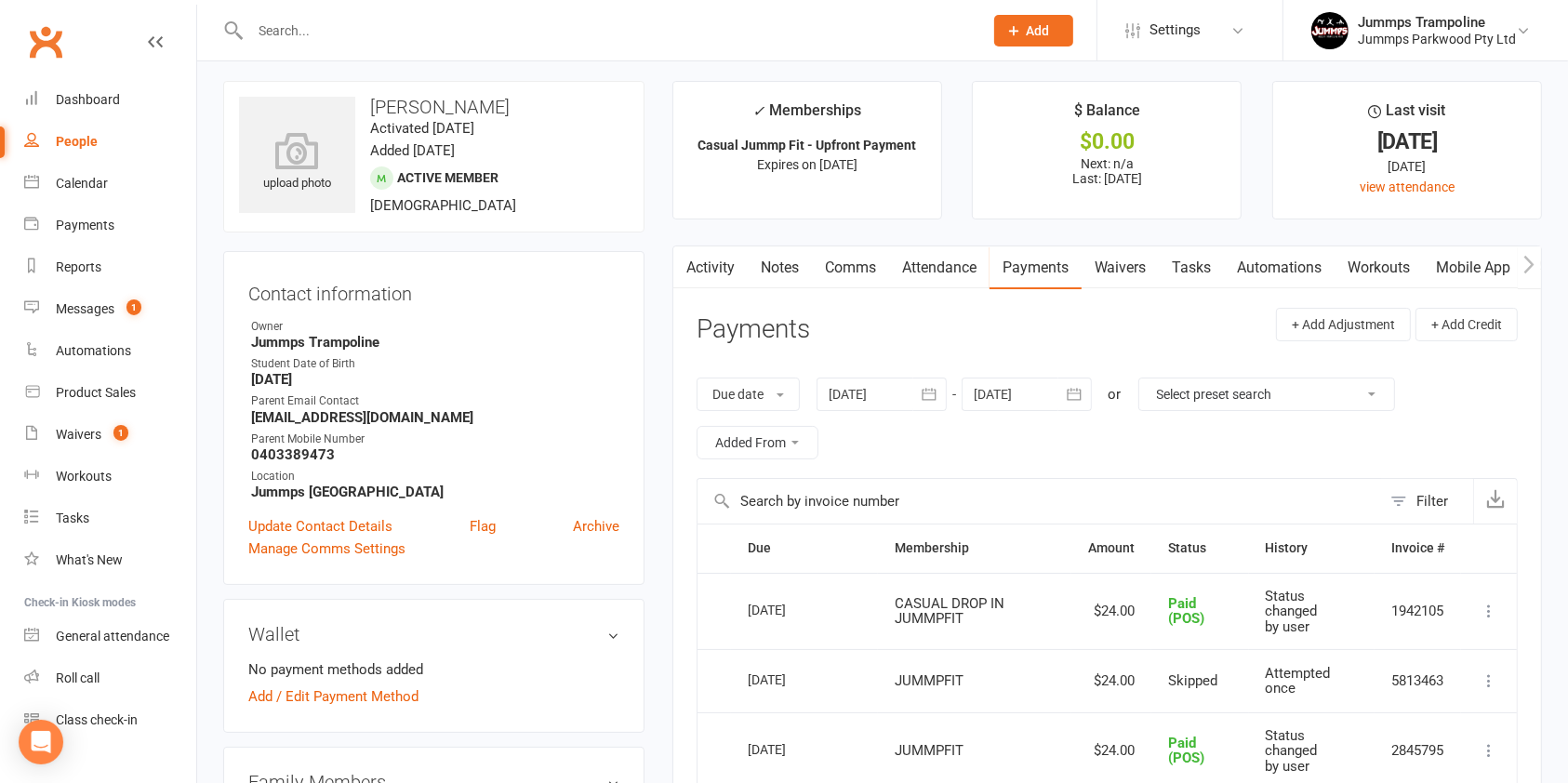
click at [939, 261] on link "Attendance" at bounding box center [938, 267] width 100 height 43
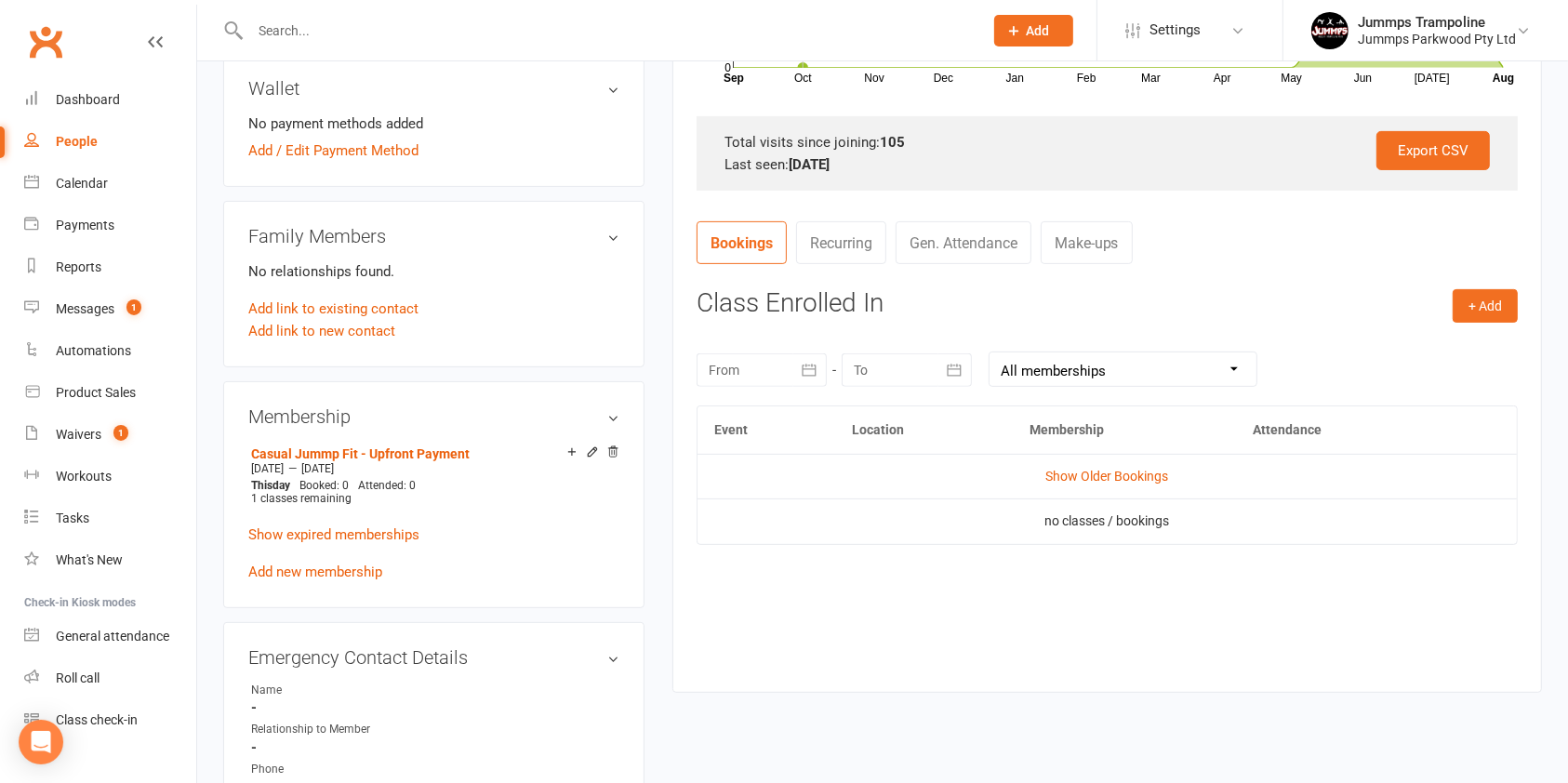
scroll to position [558, 0]
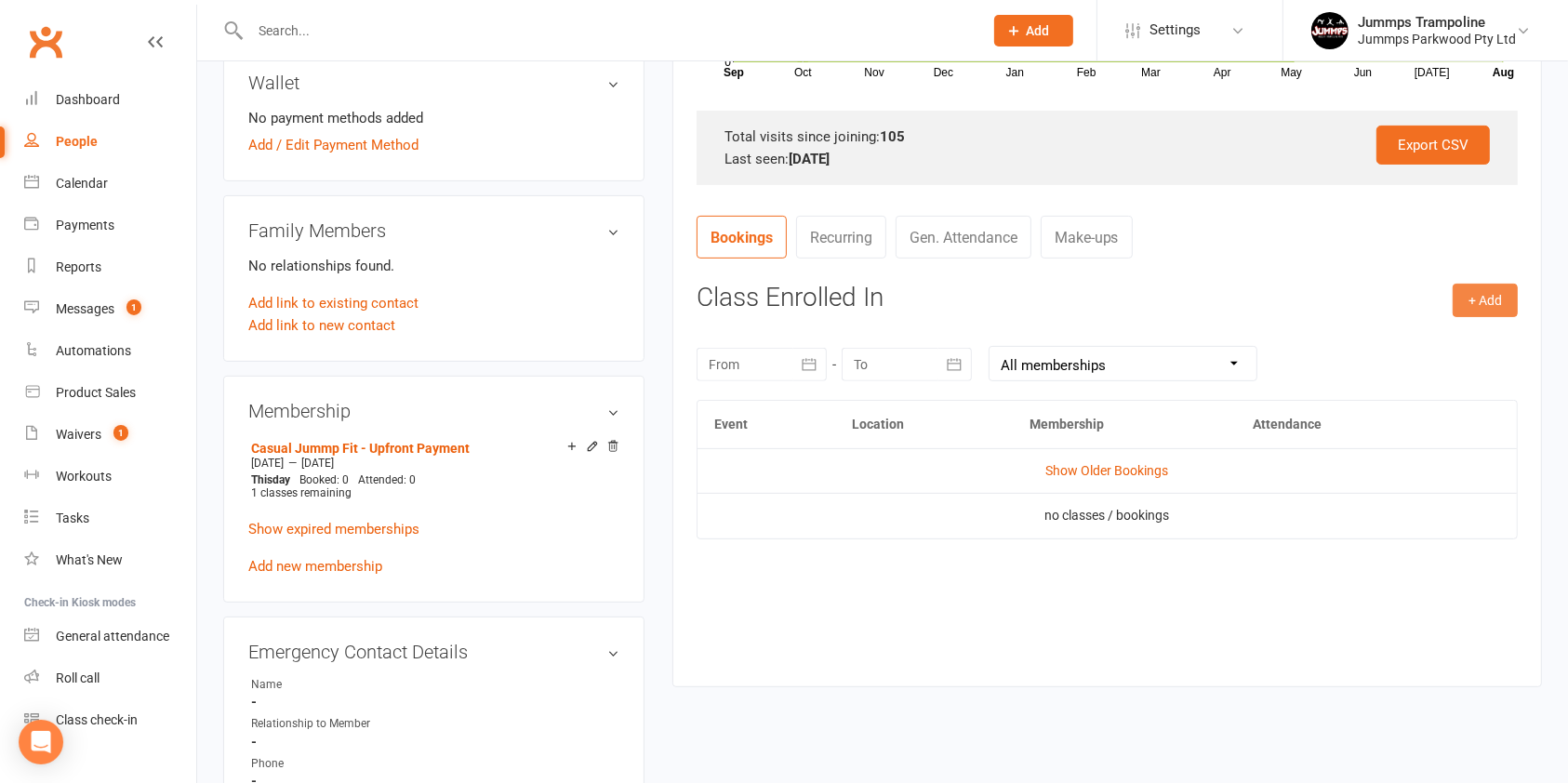
click at [1497, 300] on button "+ Add" at bounding box center [1485, 301] width 65 height 34
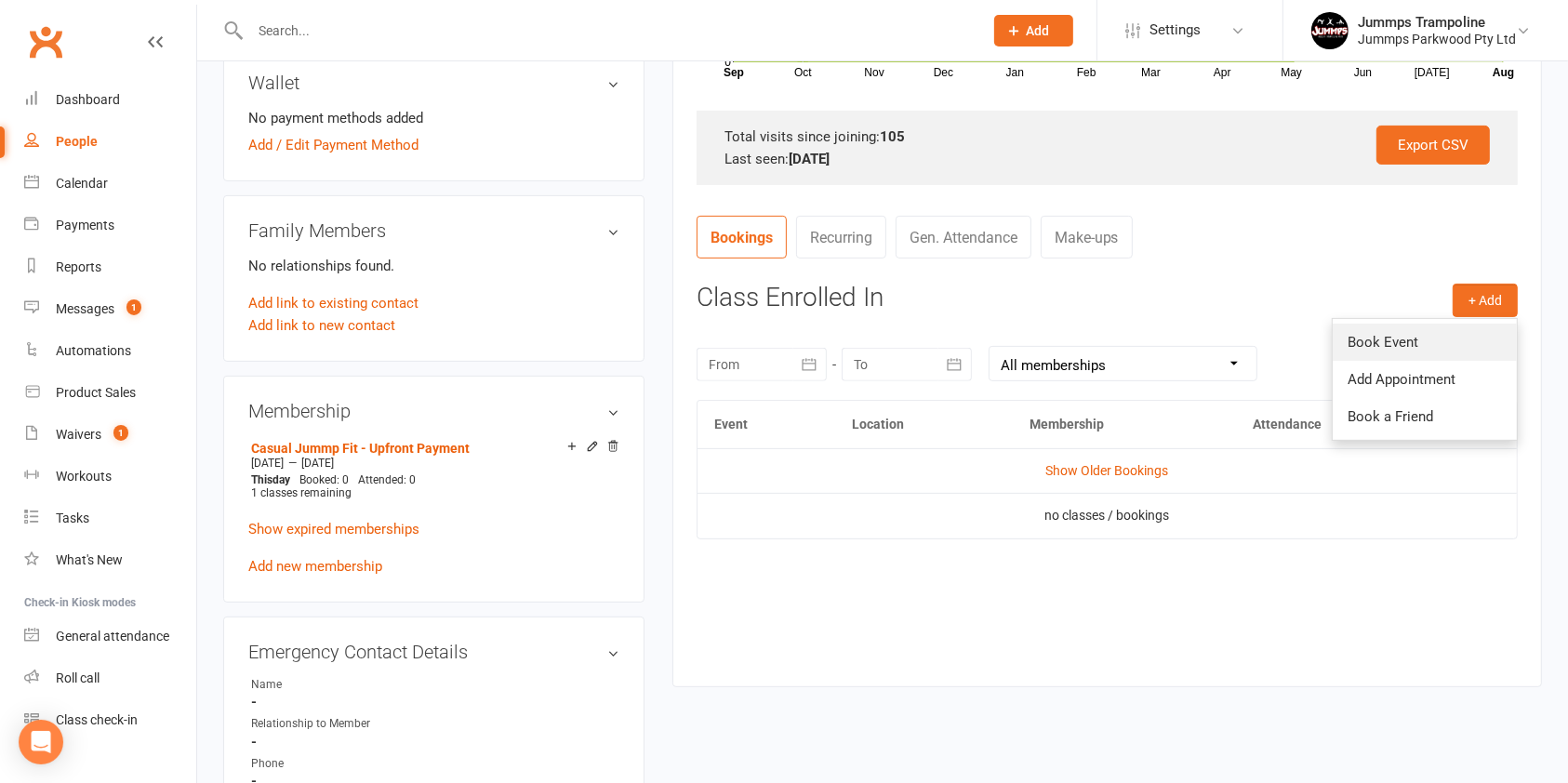
click at [1423, 346] on link "Book Event" at bounding box center [1424, 341] width 184 height 37
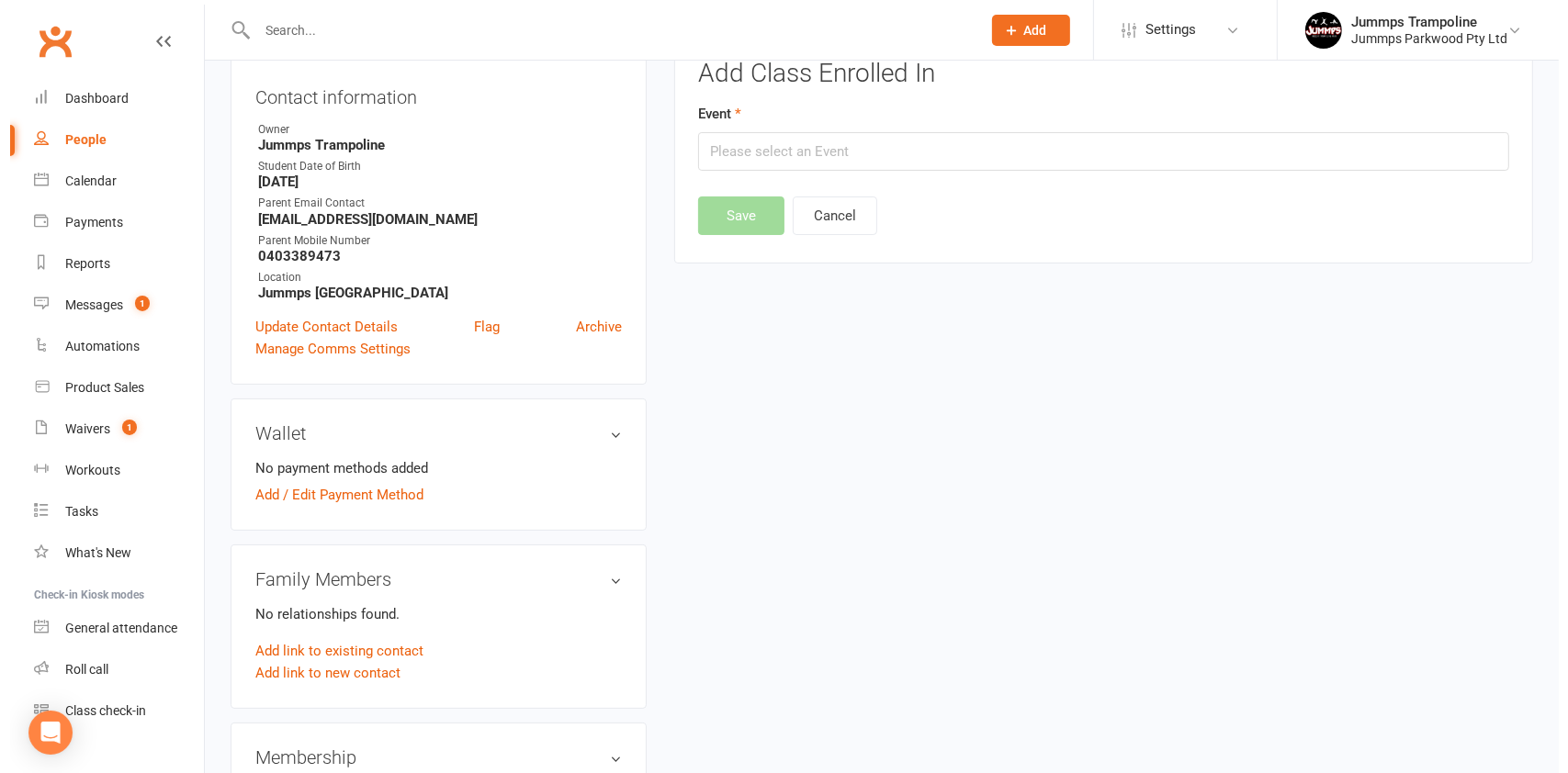
scroll to position [157, 0]
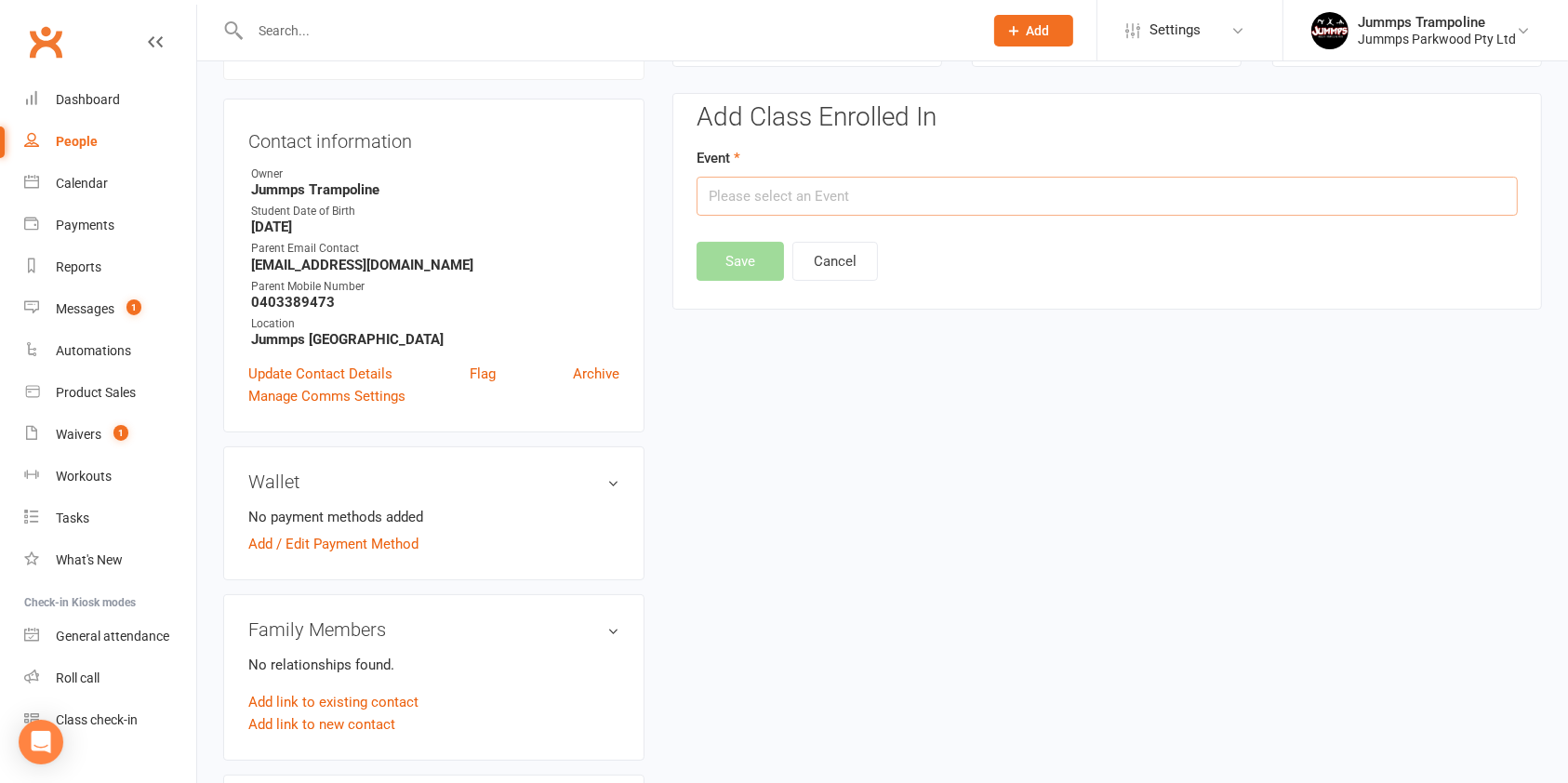
click at [900, 197] on input "text" at bounding box center [1107, 196] width 821 height 39
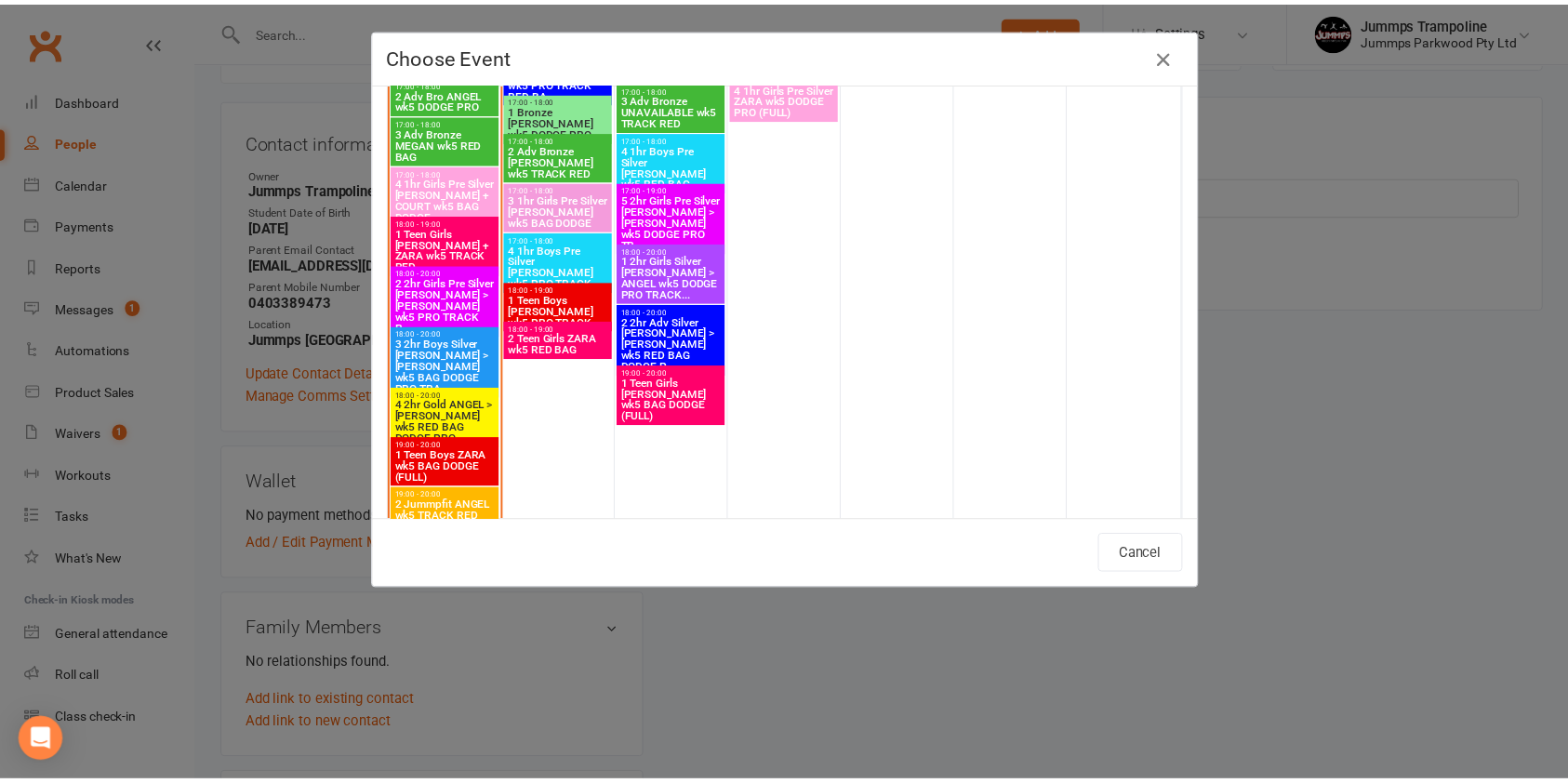
scroll to position [2390, 0]
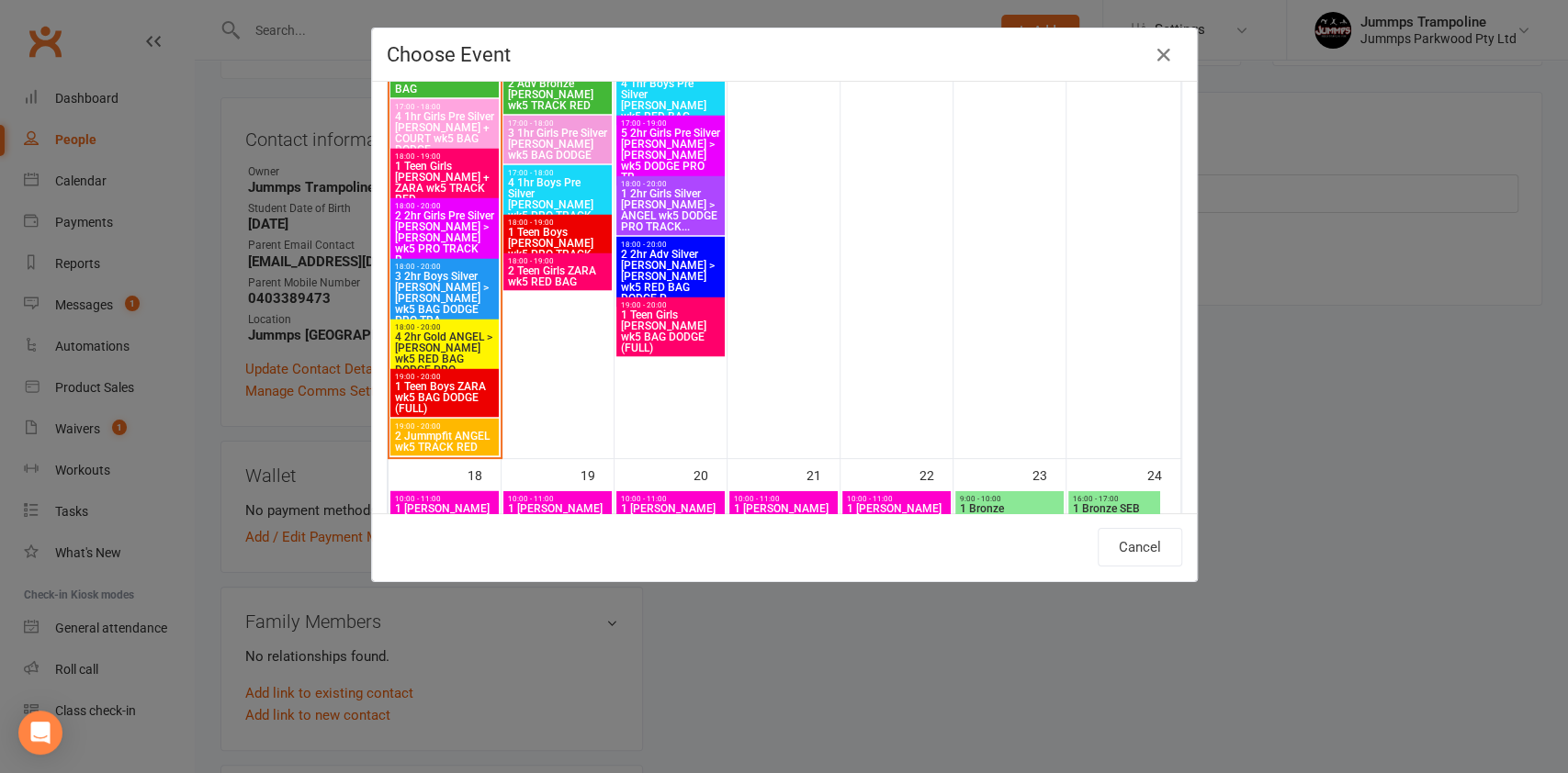
click at [458, 441] on span "2 Jummpfit ANGEL wk5 TRACK RED" at bounding box center [444, 441] width 101 height 22
type input "2 Jummpfit ANGEL wk5 TRACK RED - [DATE] 7:00:00 PM"
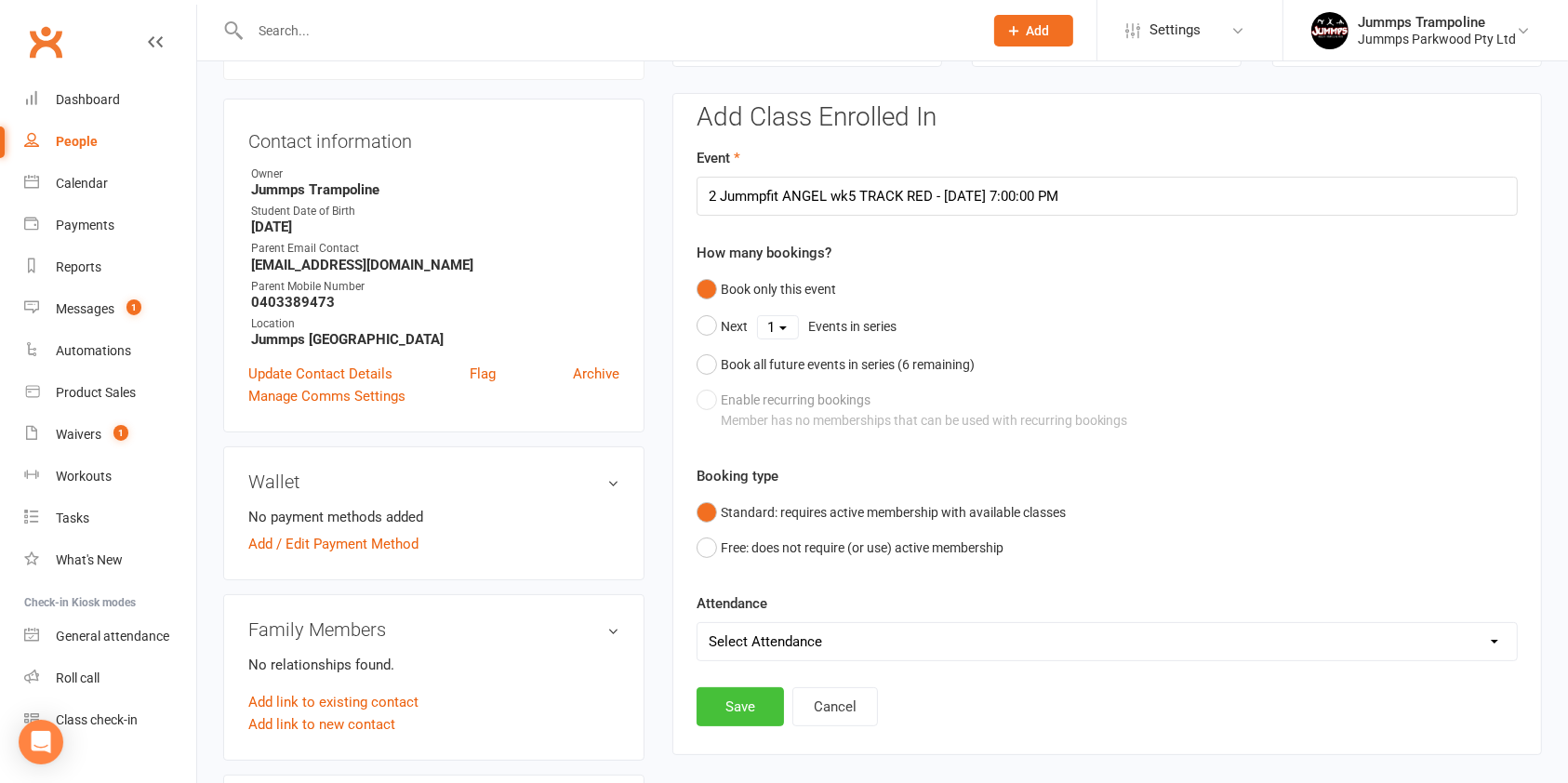
click at [738, 699] on button "Save" at bounding box center [740, 707] width 87 height 39
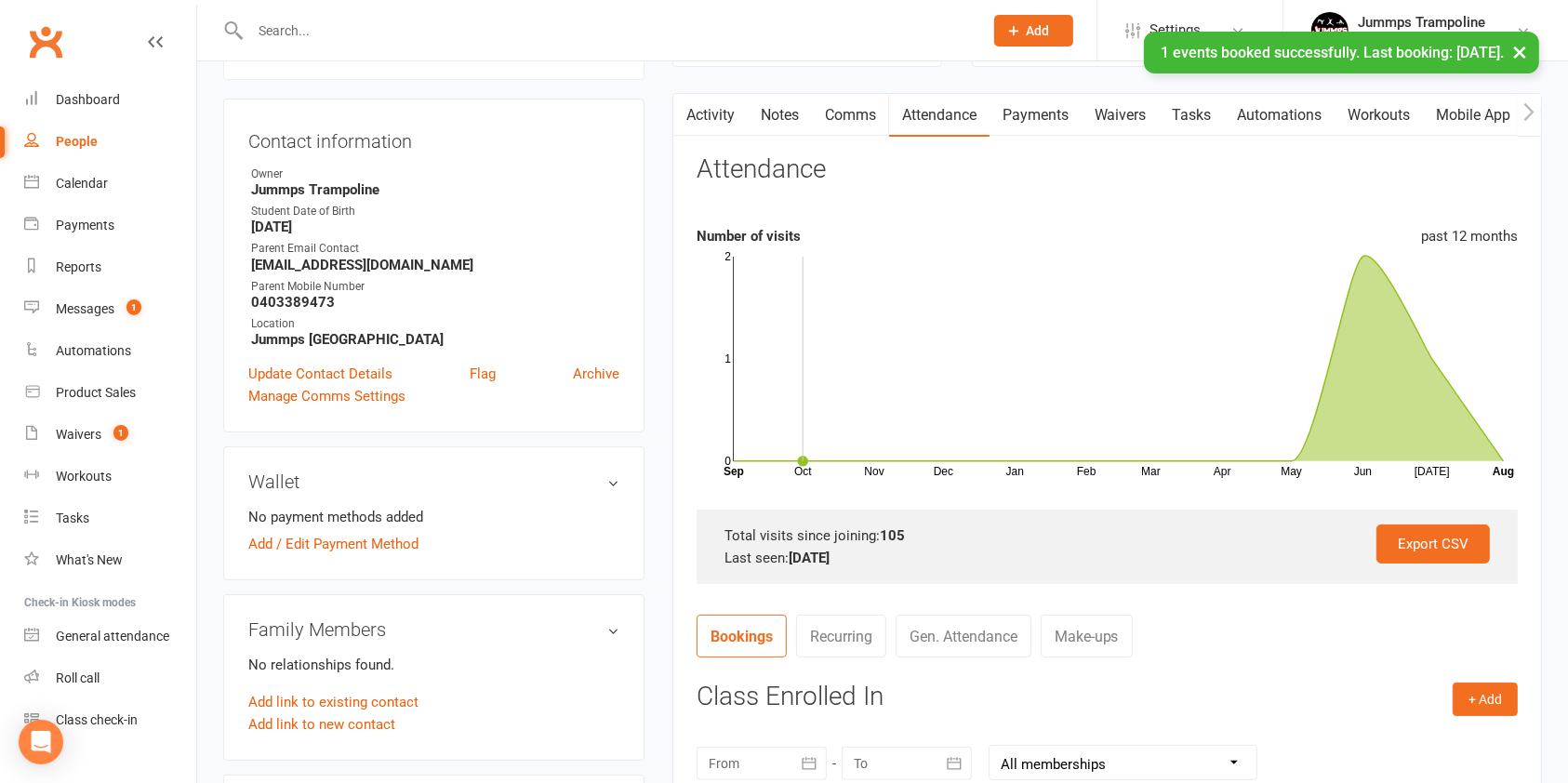
click at [1024, 119] on link "Payments" at bounding box center [1034, 115] width 92 height 43
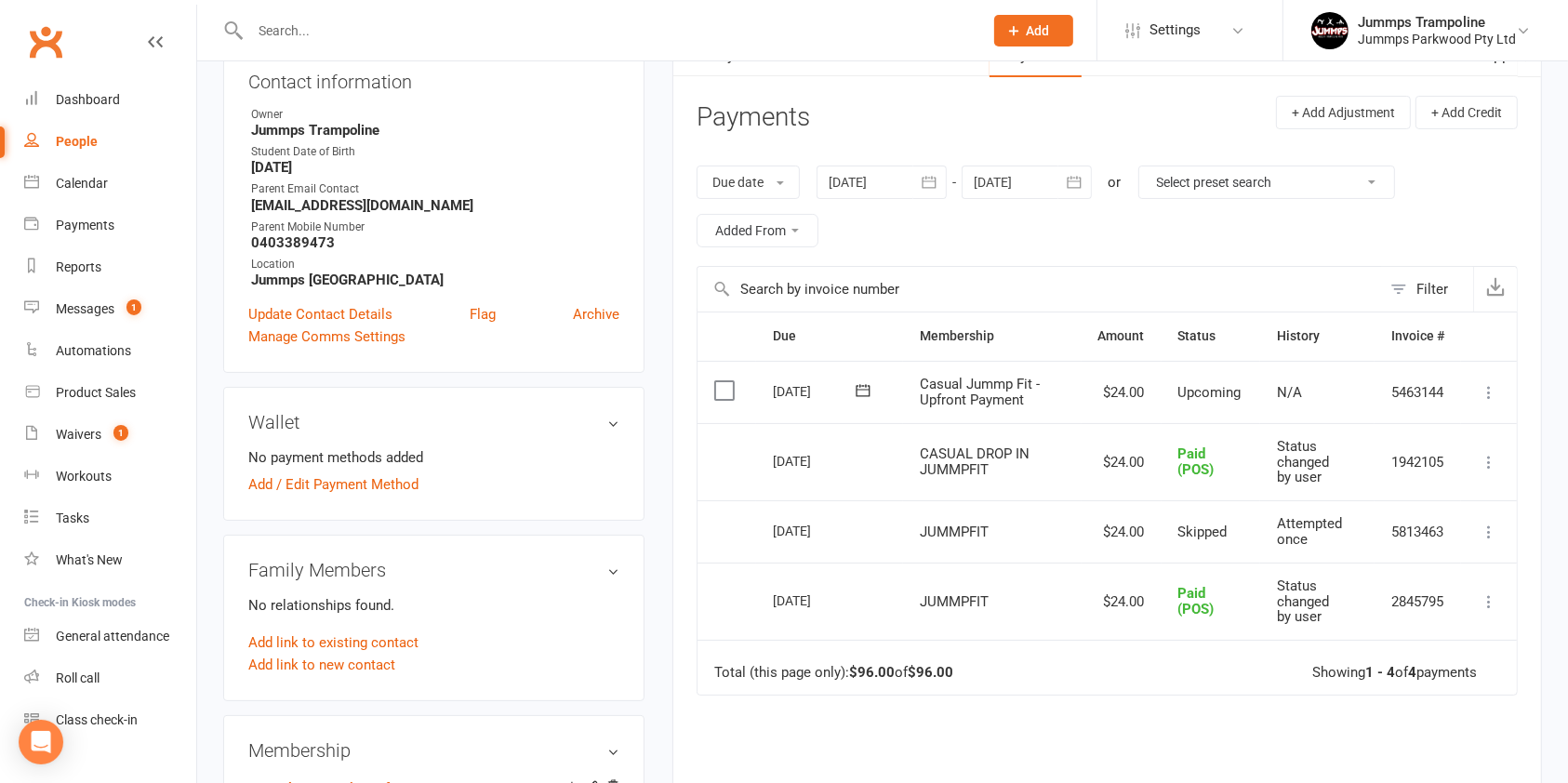
scroll to position [224, 0]
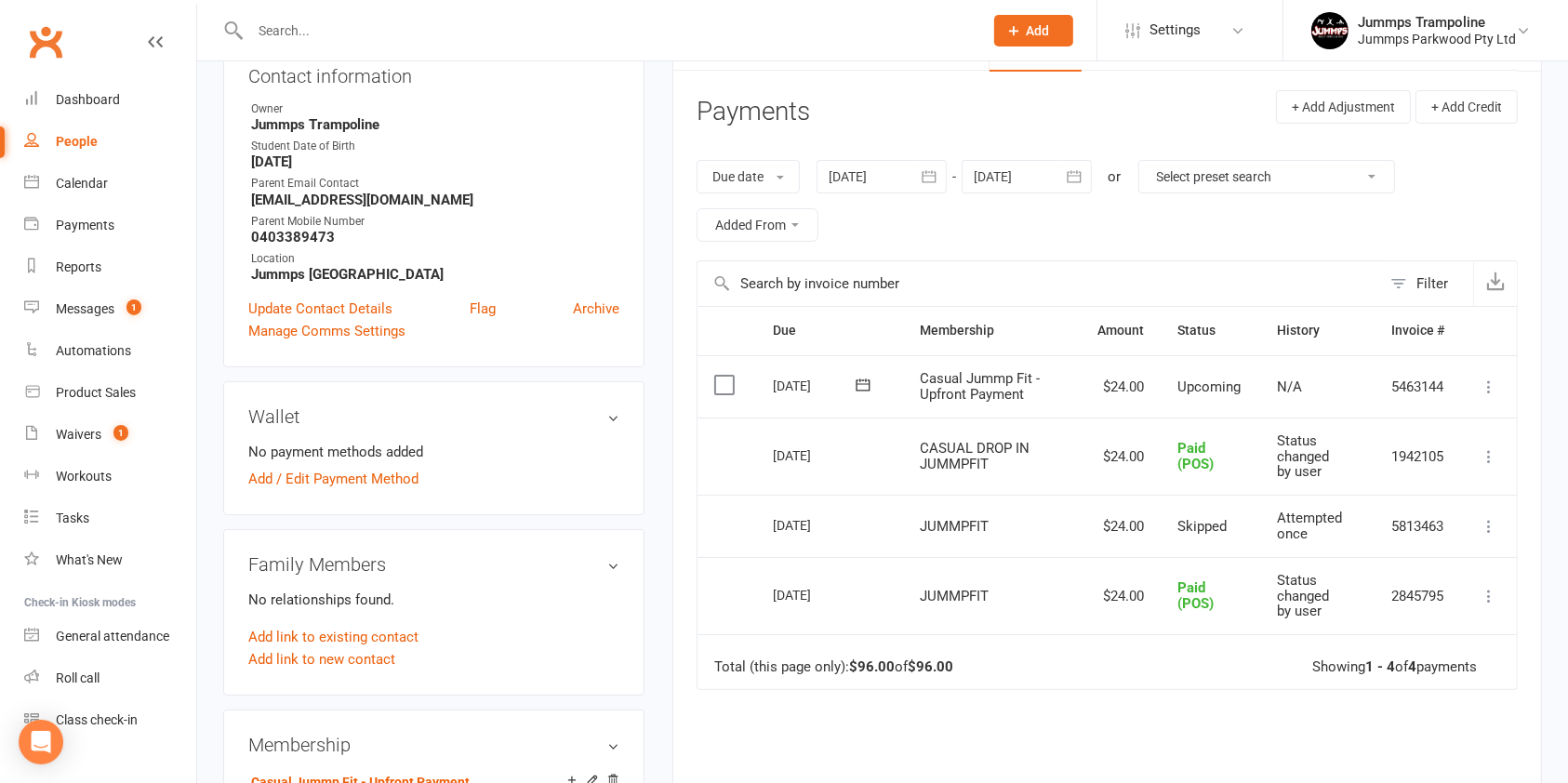
click at [736, 378] on label at bounding box center [726, 385] width 25 height 19
click at [726, 376] on input "checkbox" at bounding box center [720, 376] width 12 height 0
click at [1480, 387] on icon at bounding box center [1489, 387] width 19 height 19
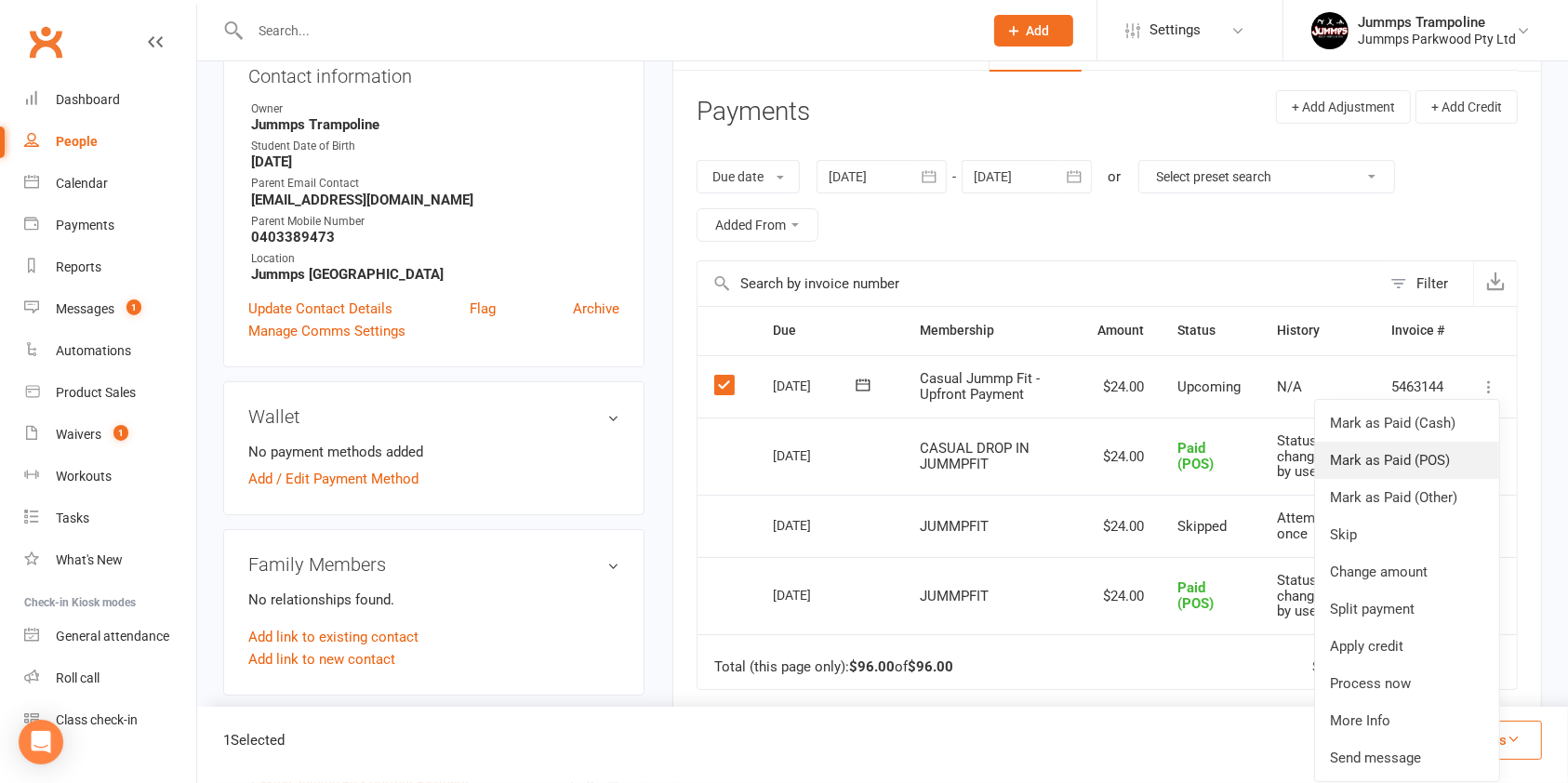
click at [1439, 458] on link "Mark as Paid (POS)" at bounding box center [1407, 459] width 184 height 37
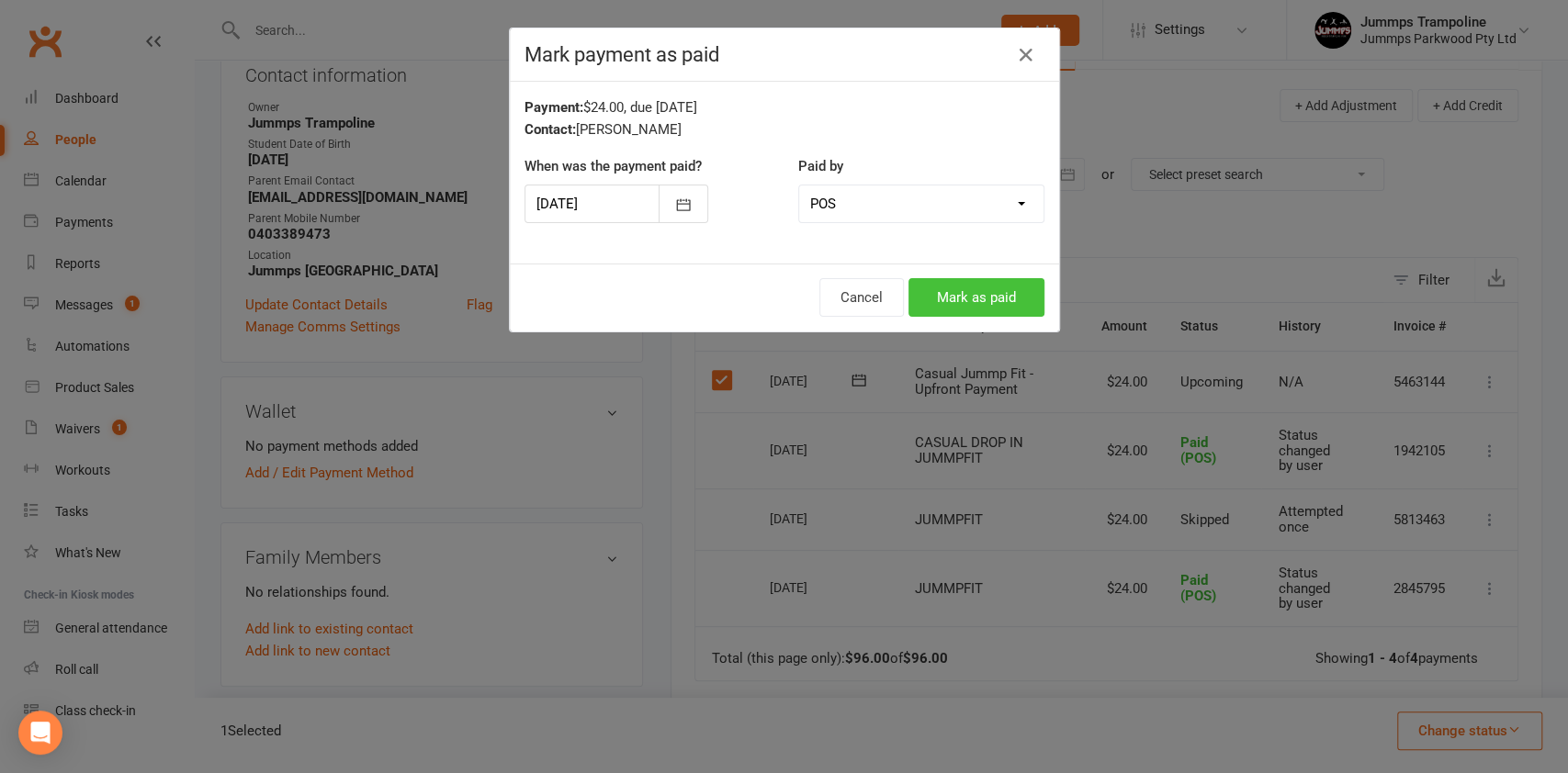
click at [992, 292] on button "Mark as paid" at bounding box center [976, 297] width 136 height 38
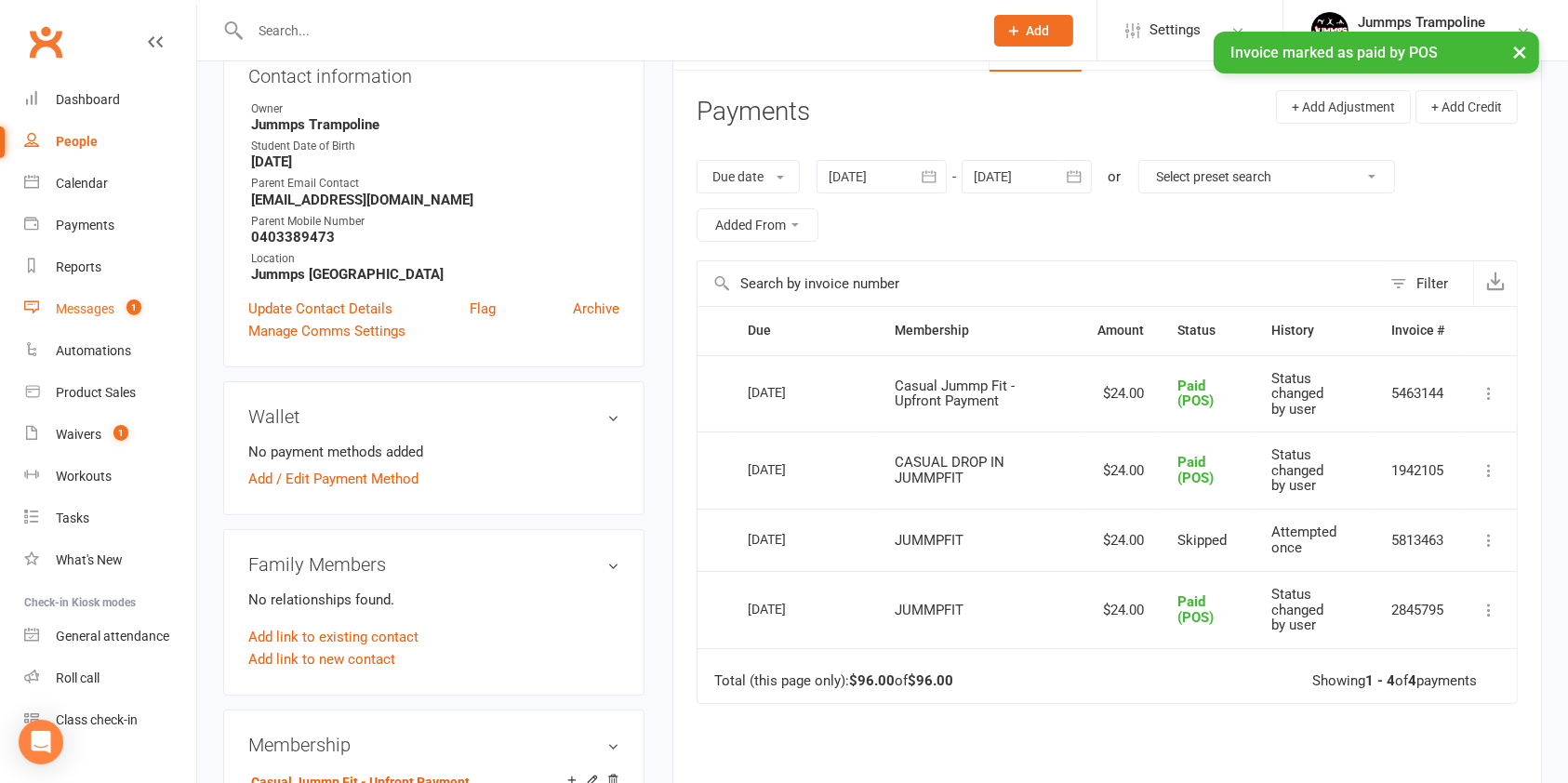
click at [101, 312] on div "Messages" at bounding box center [84, 309] width 59 height 15
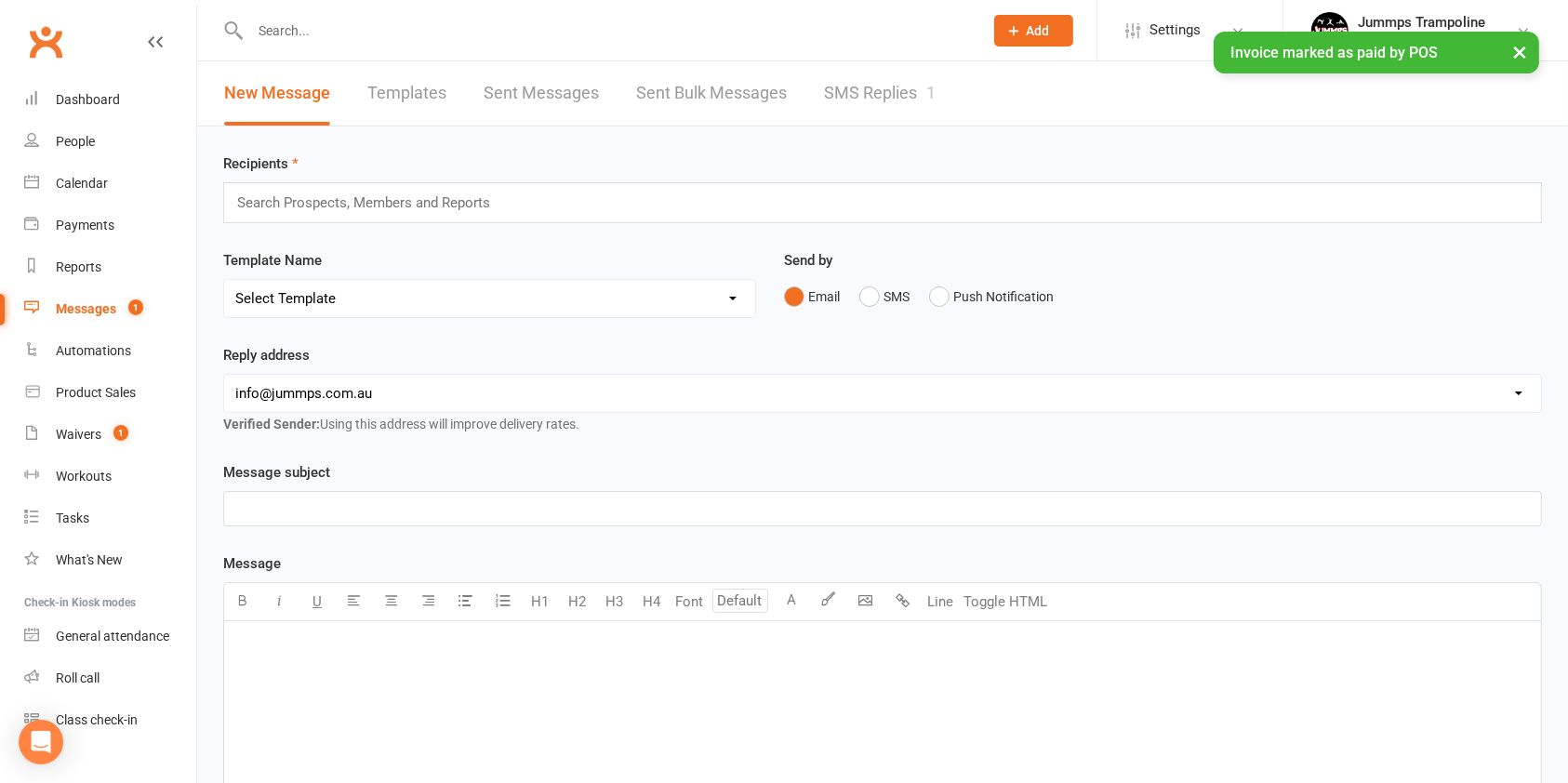
click at [883, 98] on link "SMS Replies 1" at bounding box center [880, 93] width 111 height 65
